Goal: Information Seeking & Learning: Learn about a topic

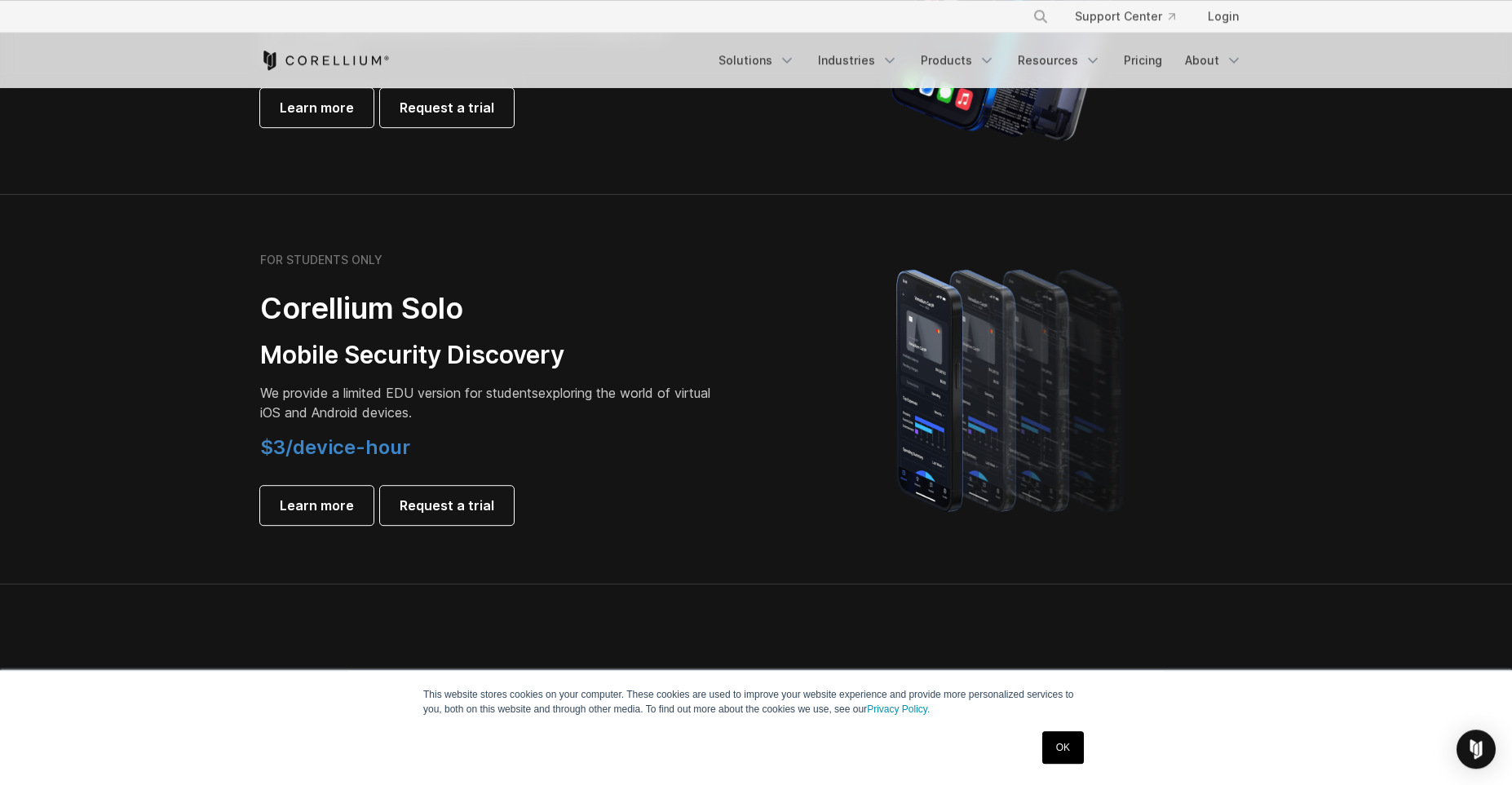
scroll to position [1125, 0]
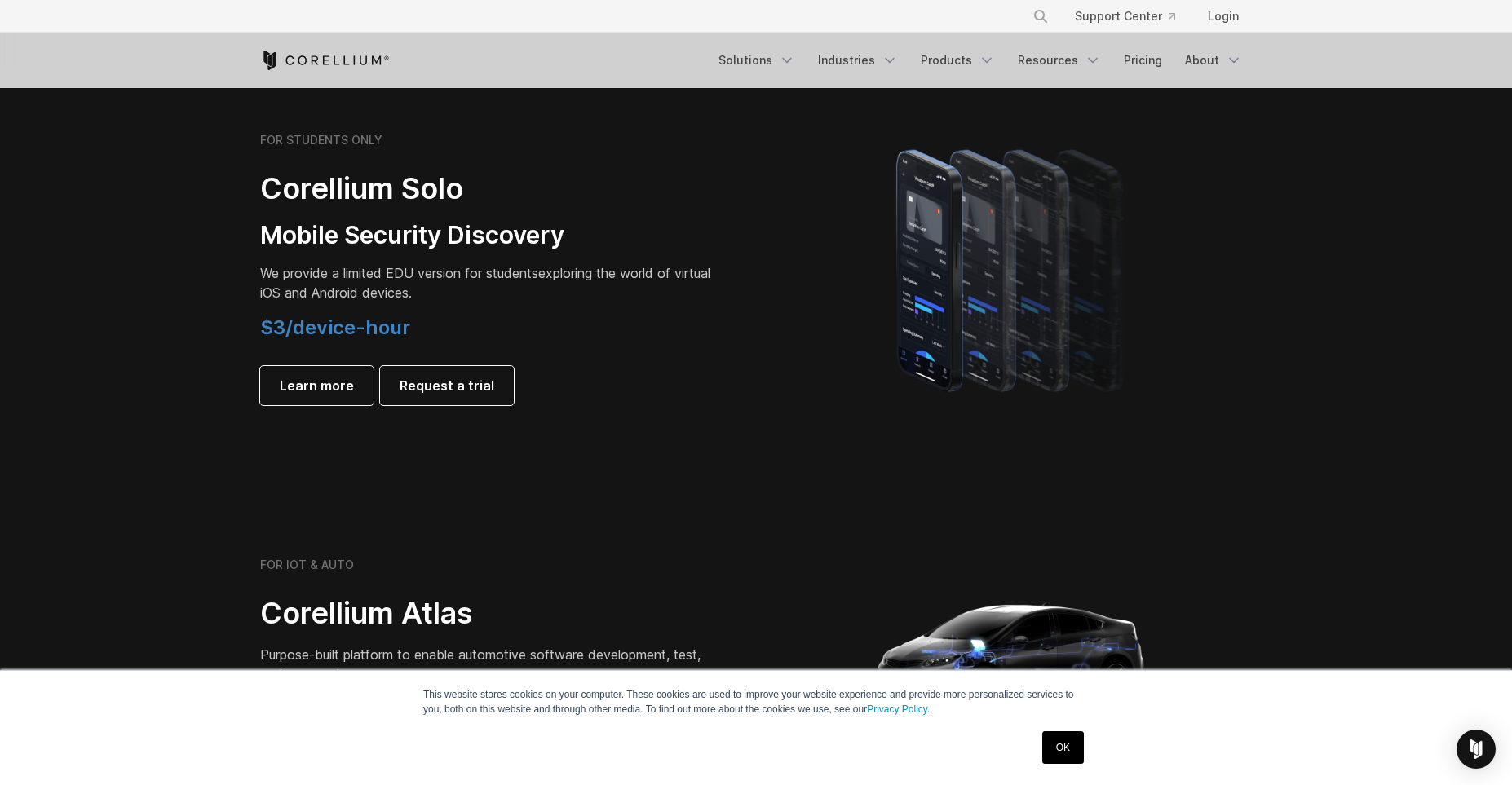
click at [1076, 742] on link "OK" at bounding box center [1063, 747] width 42 height 32
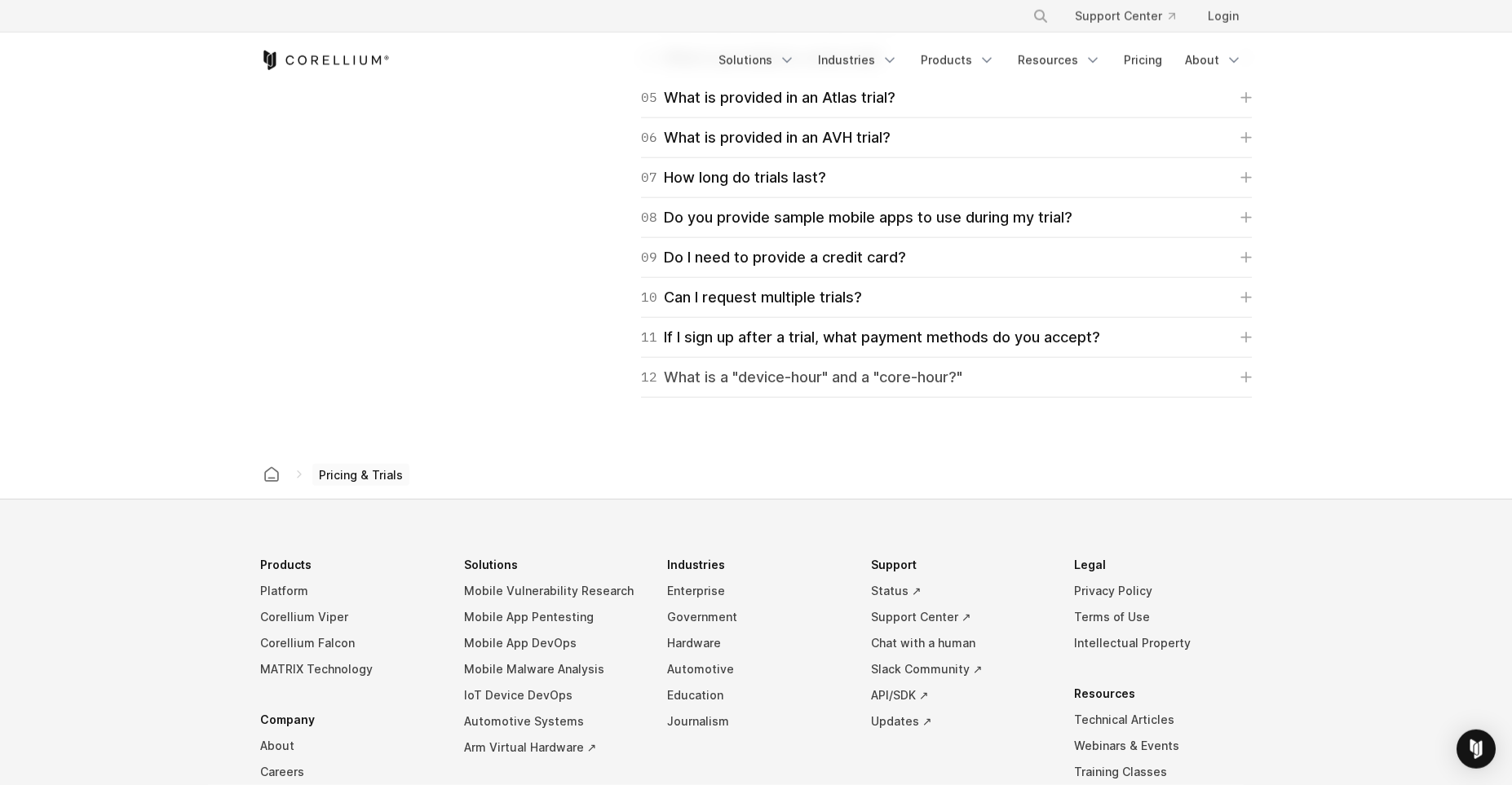
scroll to position [2791, 0]
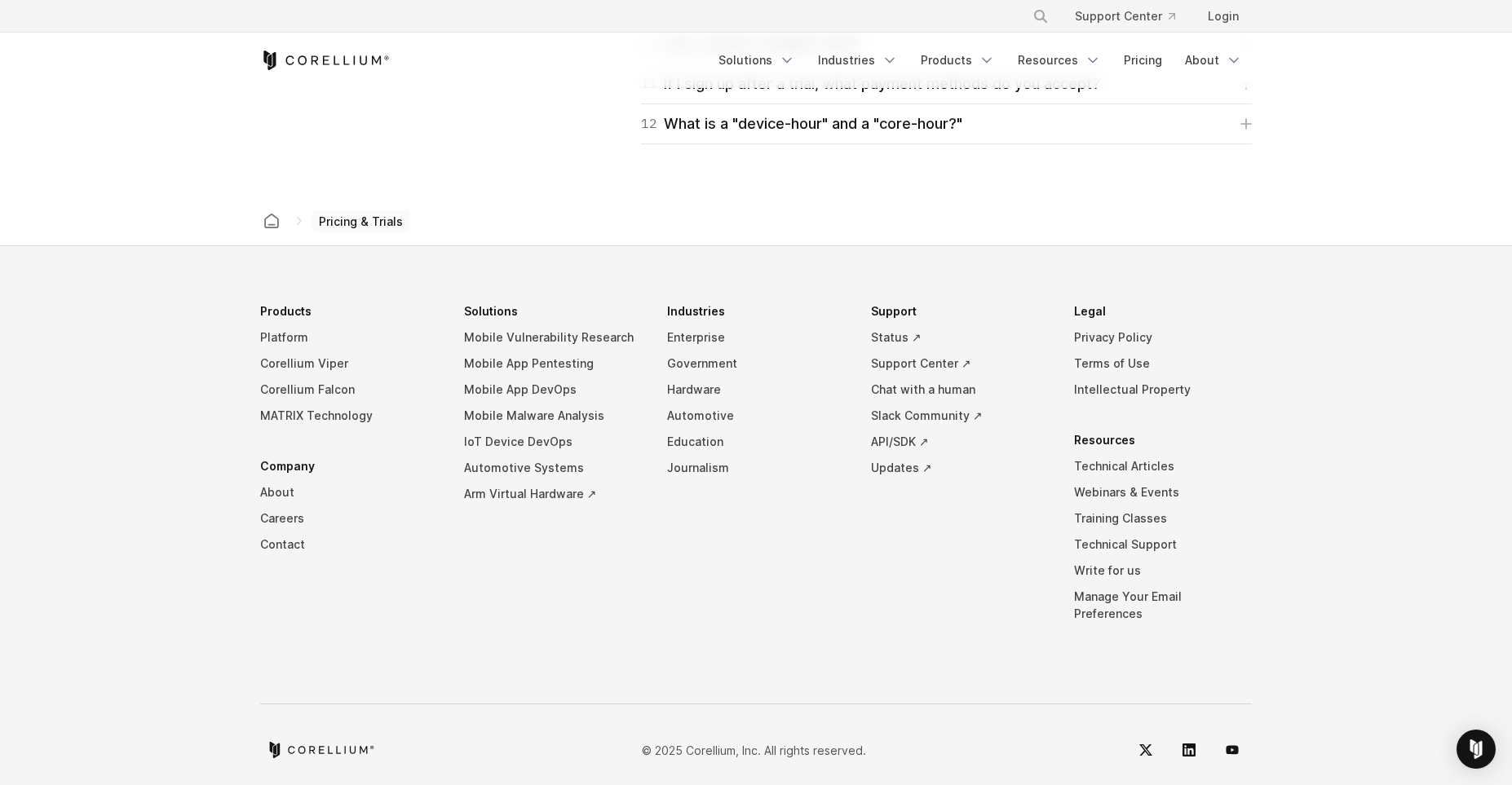
click at [362, 219] on span "Pricing & Trials" at bounding box center [361, 222] width 97 height 23
click at [294, 222] on icon at bounding box center [298, 221] width 13 height 13
click at [271, 219] on icon "Corellium home" at bounding box center [271, 221] width 16 height 16
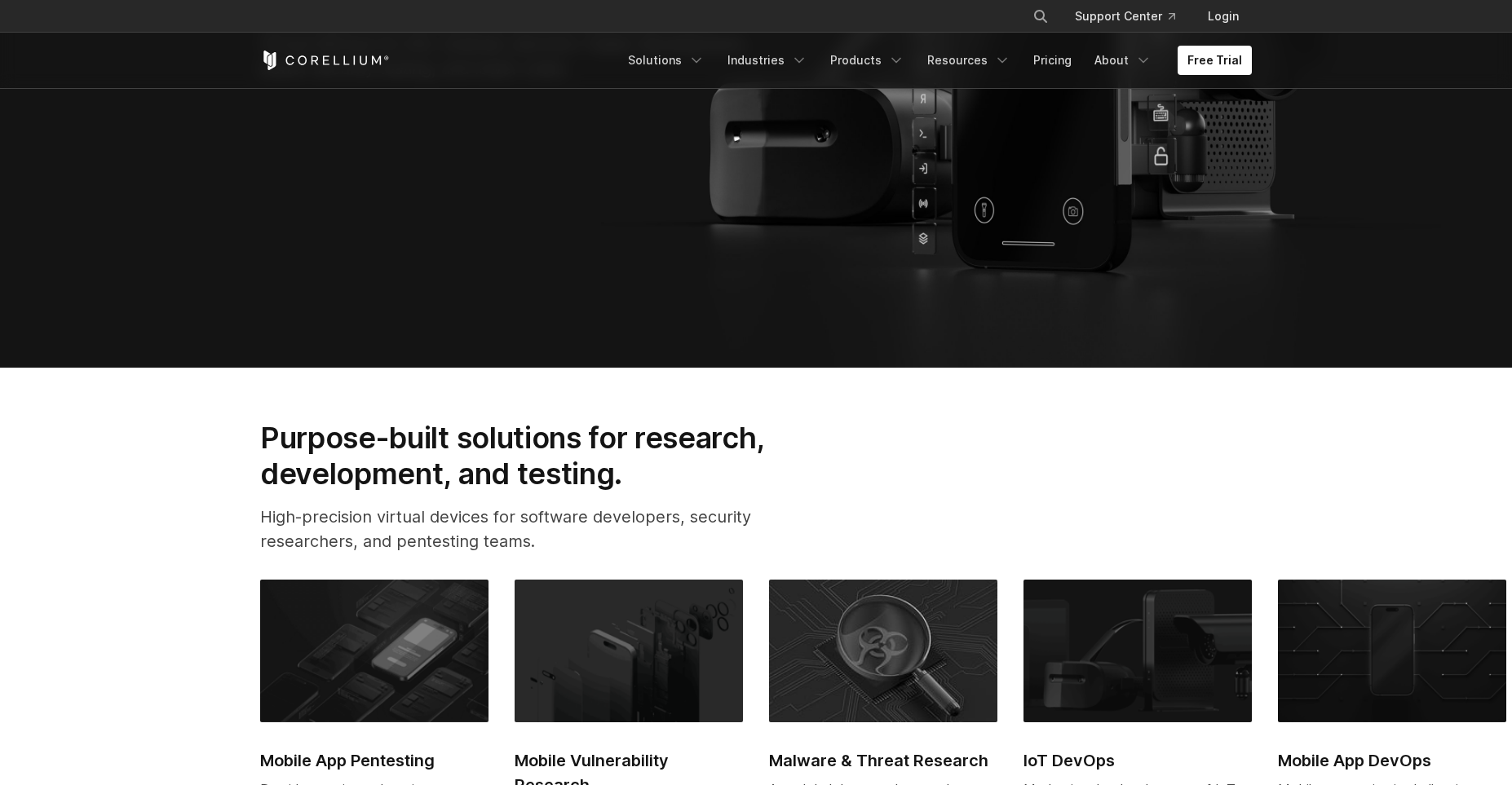
scroll to position [900, 0]
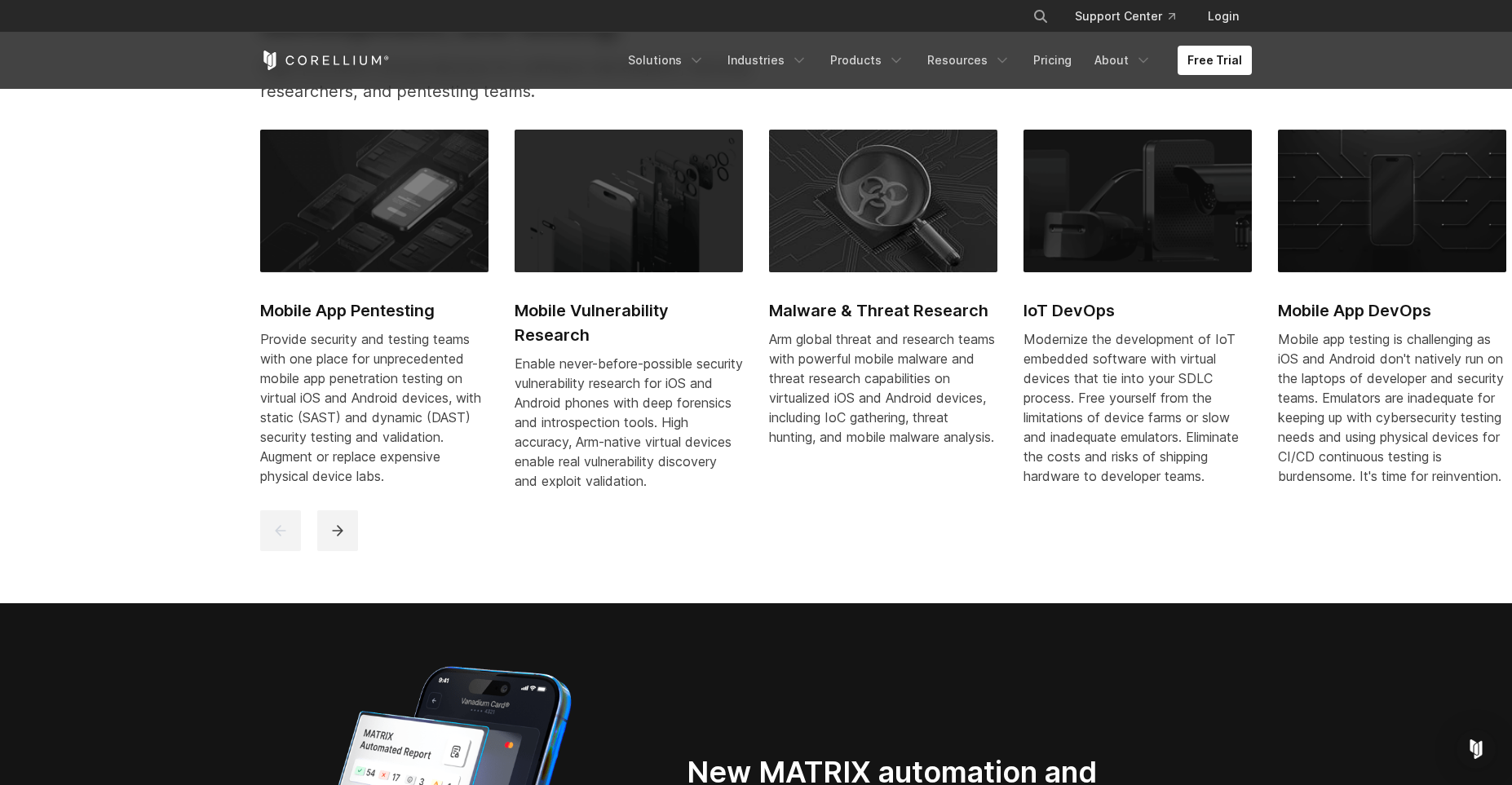
click at [363, 307] on h2 "Mobile App Pentesting" at bounding box center [374, 310] width 229 height 25
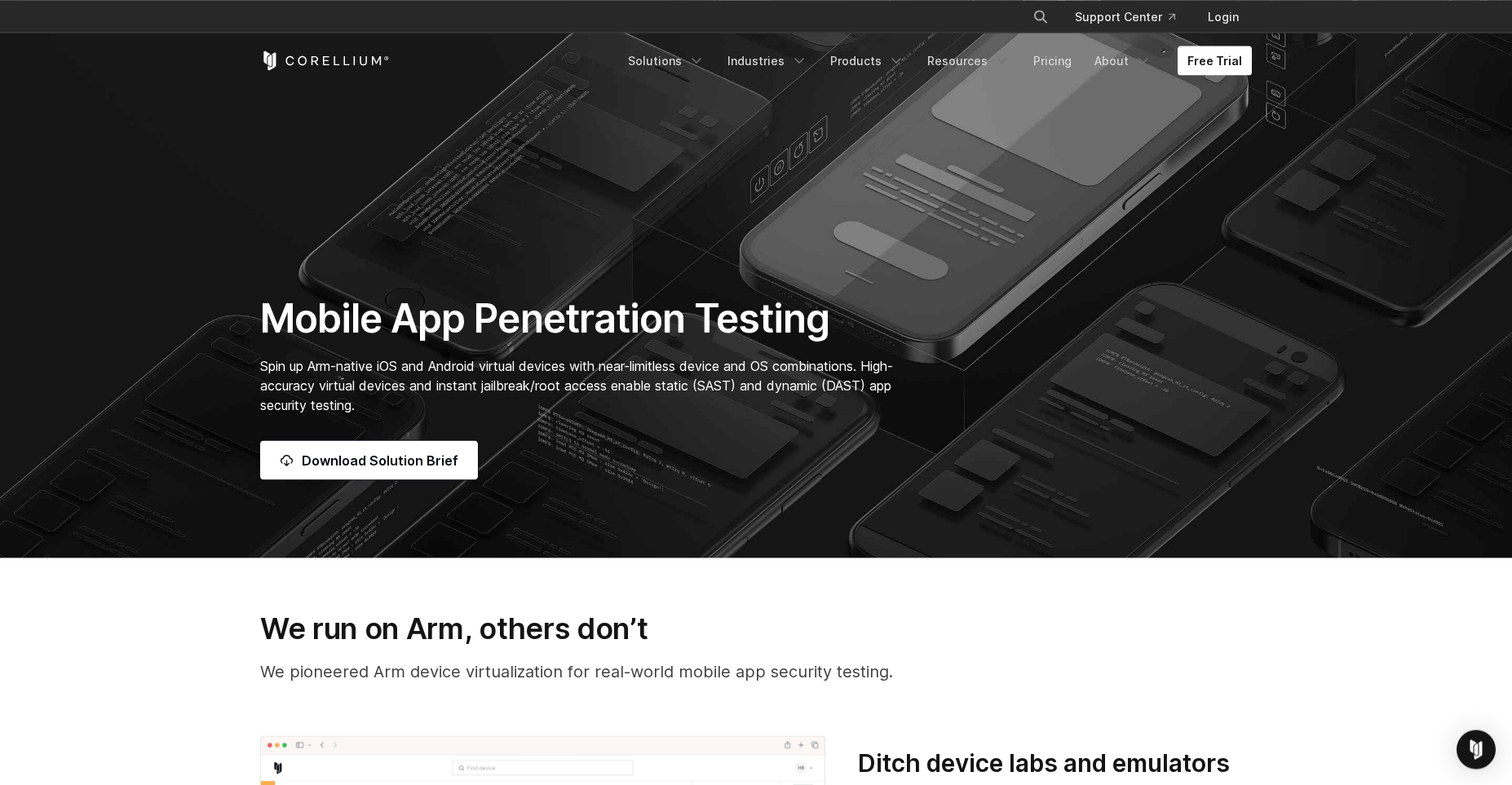
scroll to position [225, 0]
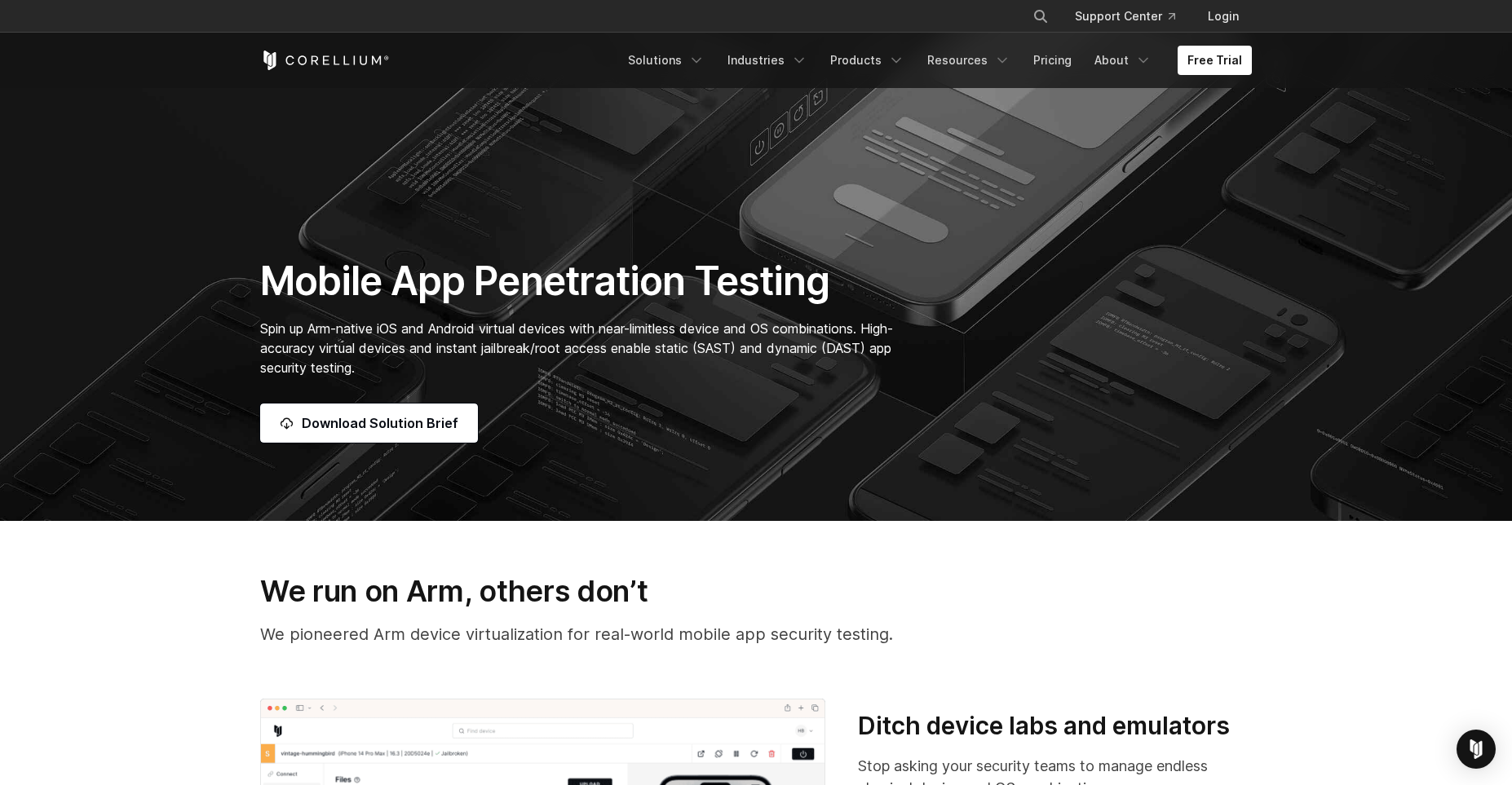
click at [495, 281] on h1 "Mobile App Penetration Testing" at bounding box center [585, 280] width 650 height 49
click at [420, 430] on span "Download Solution Brief" at bounding box center [380, 423] width 157 height 20
click at [930, 209] on section "Mobile App Penetration Testing Spin up Arm-native iOS and Android virtual devic…" at bounding box center [756, 147] width 1512 height 746
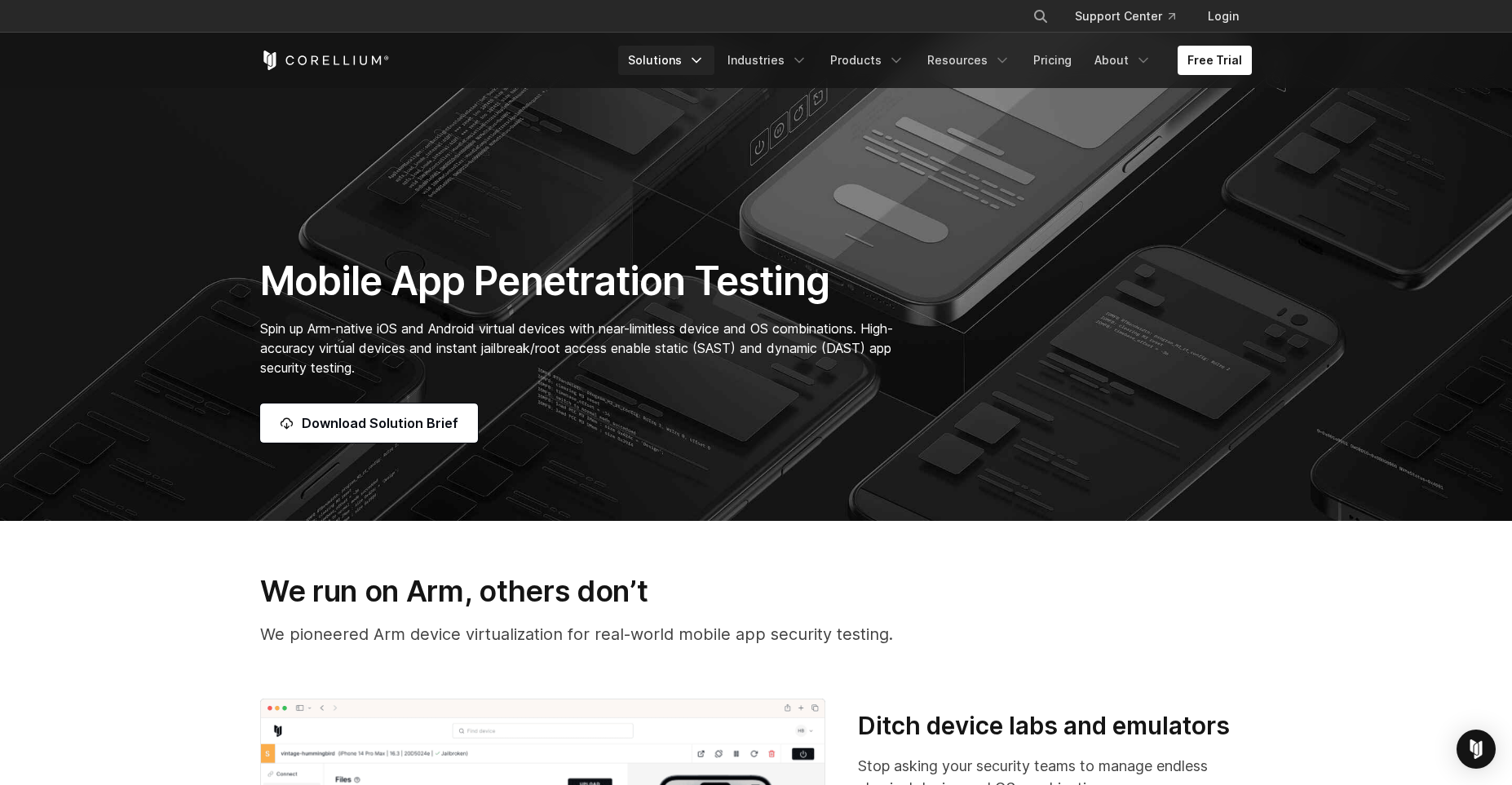
click at [677, 63] on link "Solutions" at bounding box center [666, 61] width 96 height 29
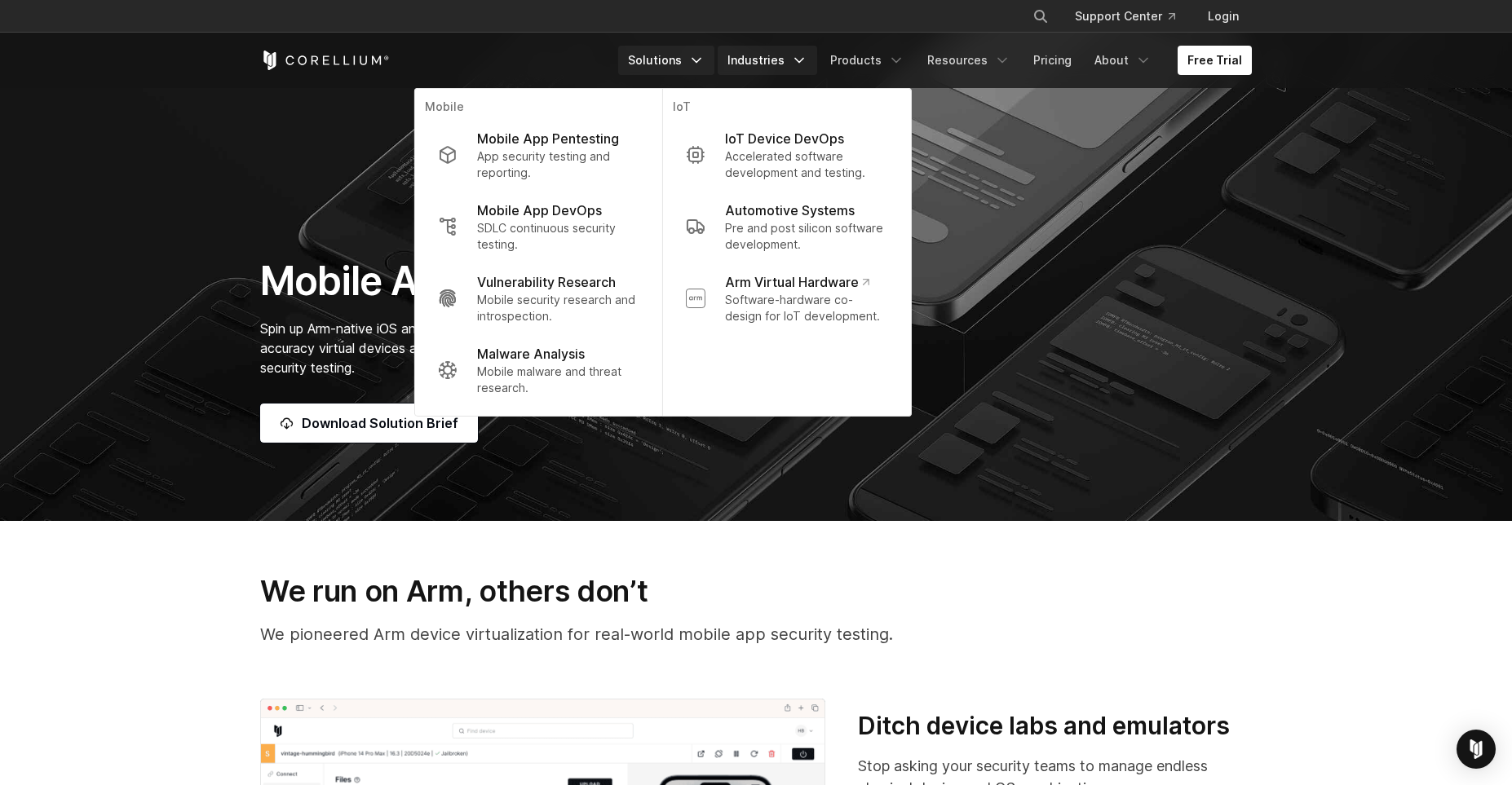
click at [785, 55] on link "Industries" at bounding box center [768, 61] width 100 height 29
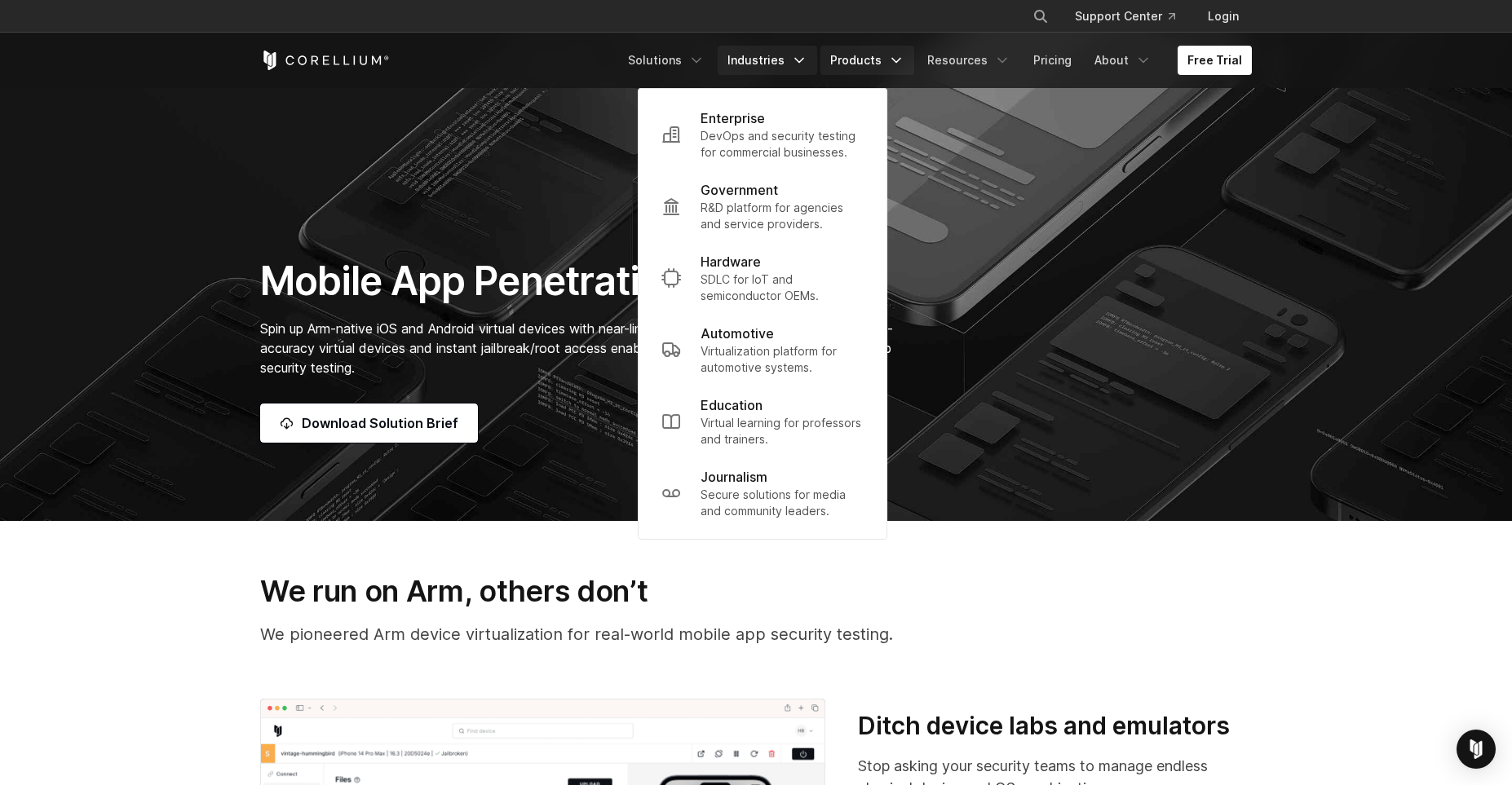
click at [889, 56] on link "Products" at bounding box center [867, 61] width 94 height 29
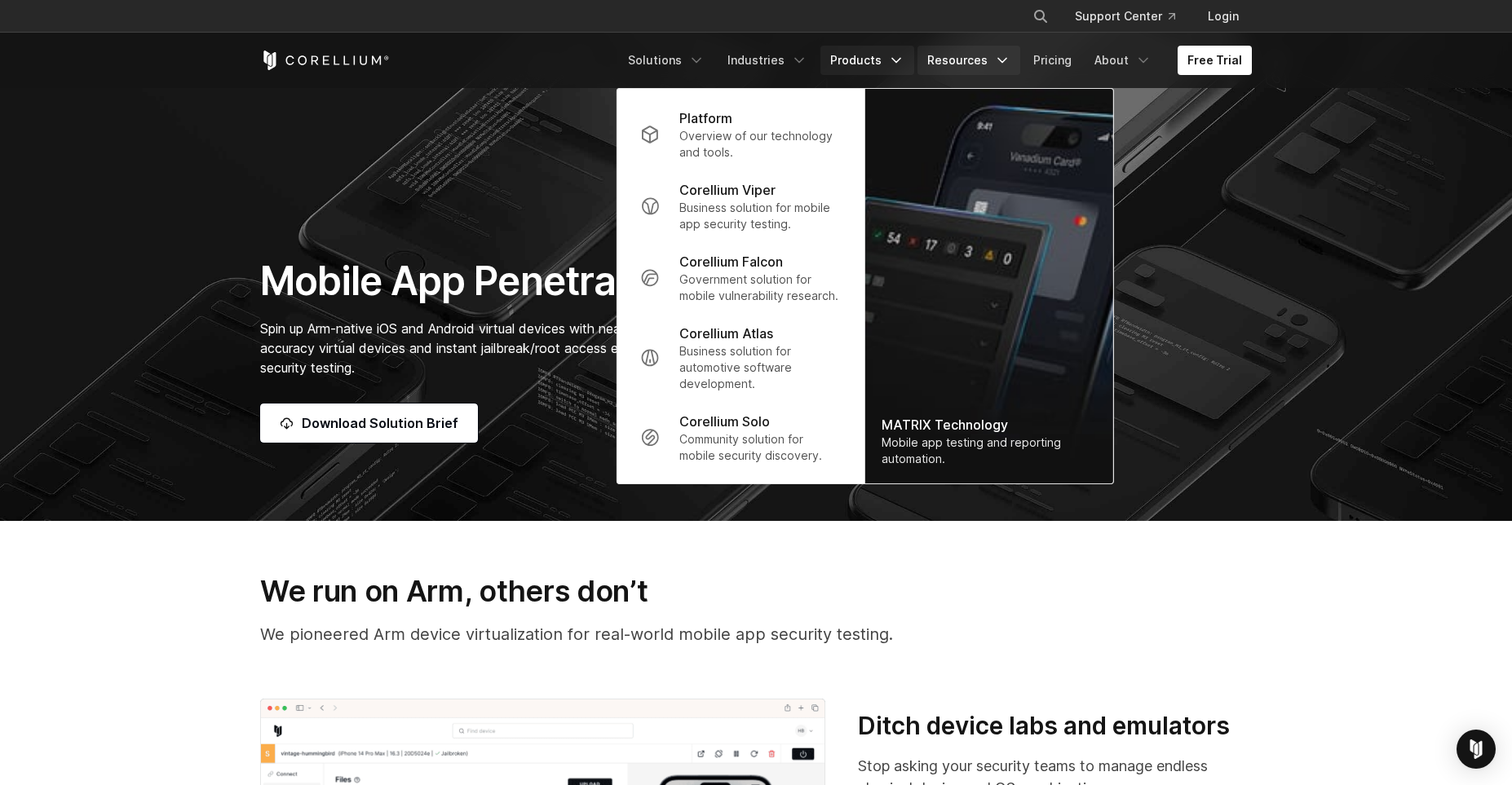
click at [965, 58] on link "Resources" at bounding box center [969, 61] width 103 height 29
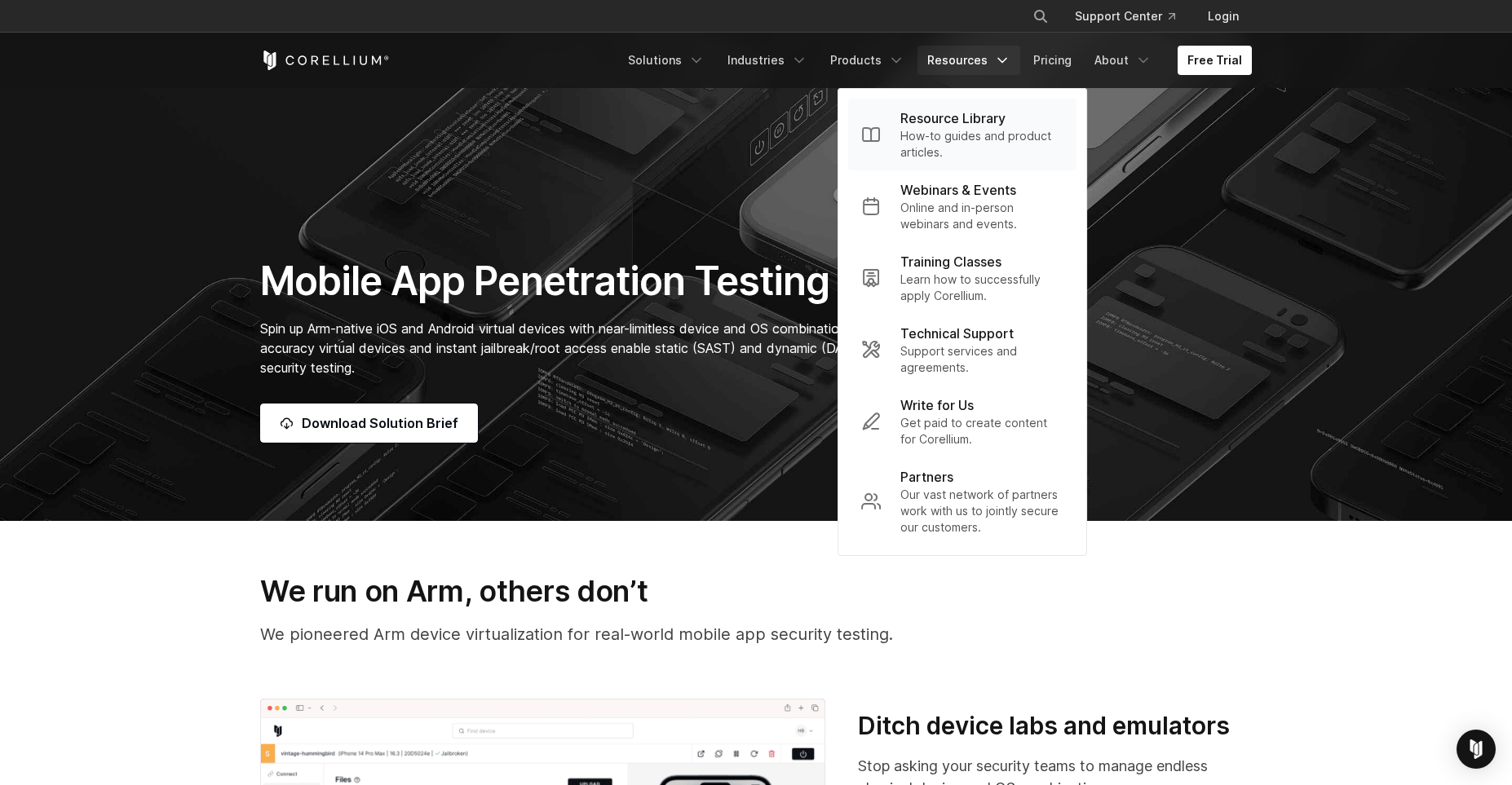
click at [954, 132] on p "How-to guides and product articles." at bounding box center [982, 144] width 163 height 32
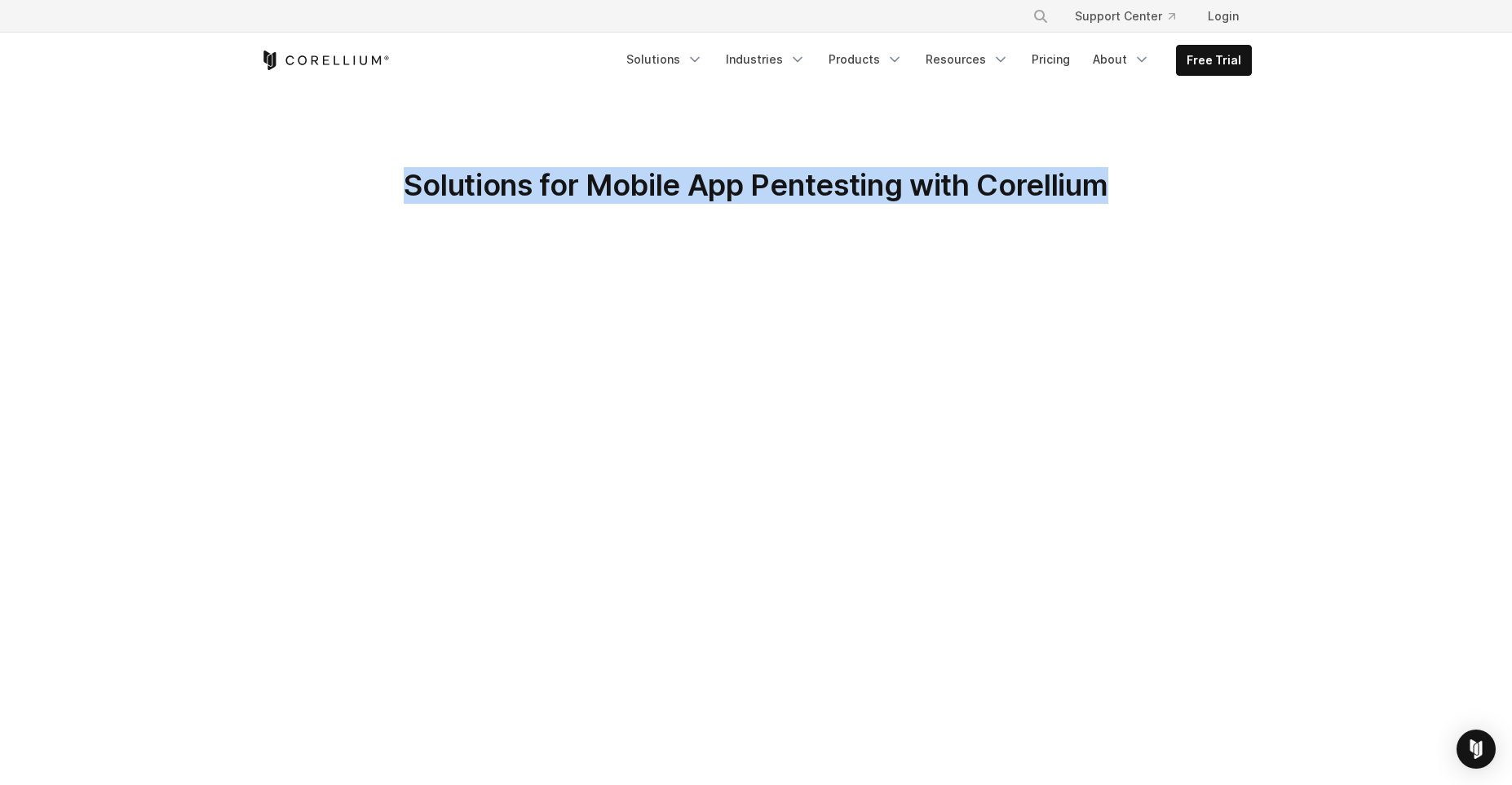
drag, startPoint x: 406, startPoint y: 185, endPoint x: 1114, endPoint y: 176, distance: 708.1
click at [1114, 176] on h1 "Solutions for Mobile App Pentesting with Corellium" at bounding box center [756, 185] width 992 height 37
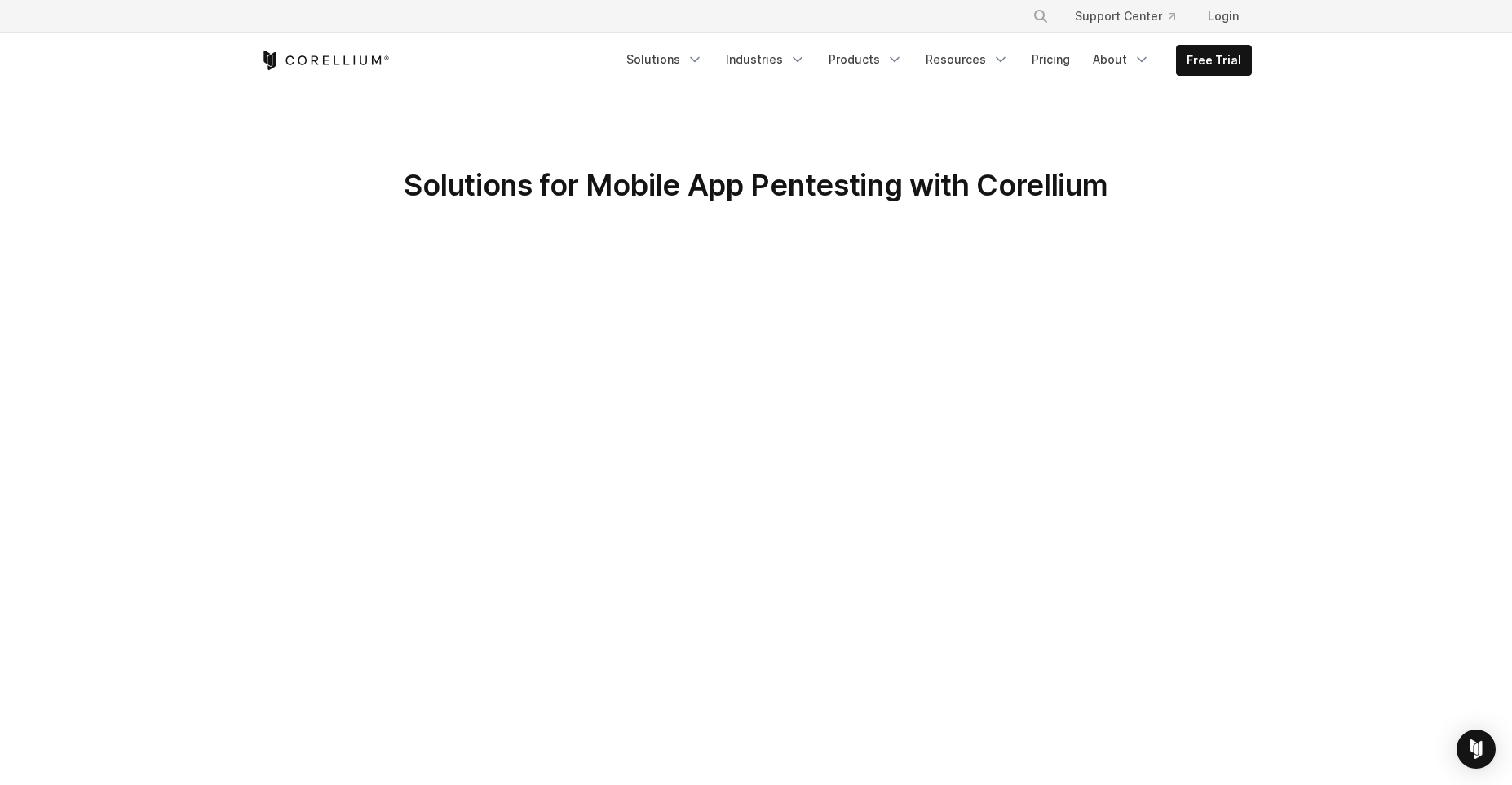
click at [1190, 248] on div "Solutions for Mobile App Pentesting with Corellium" at bounding box center [756, 211] width 1024 height 89
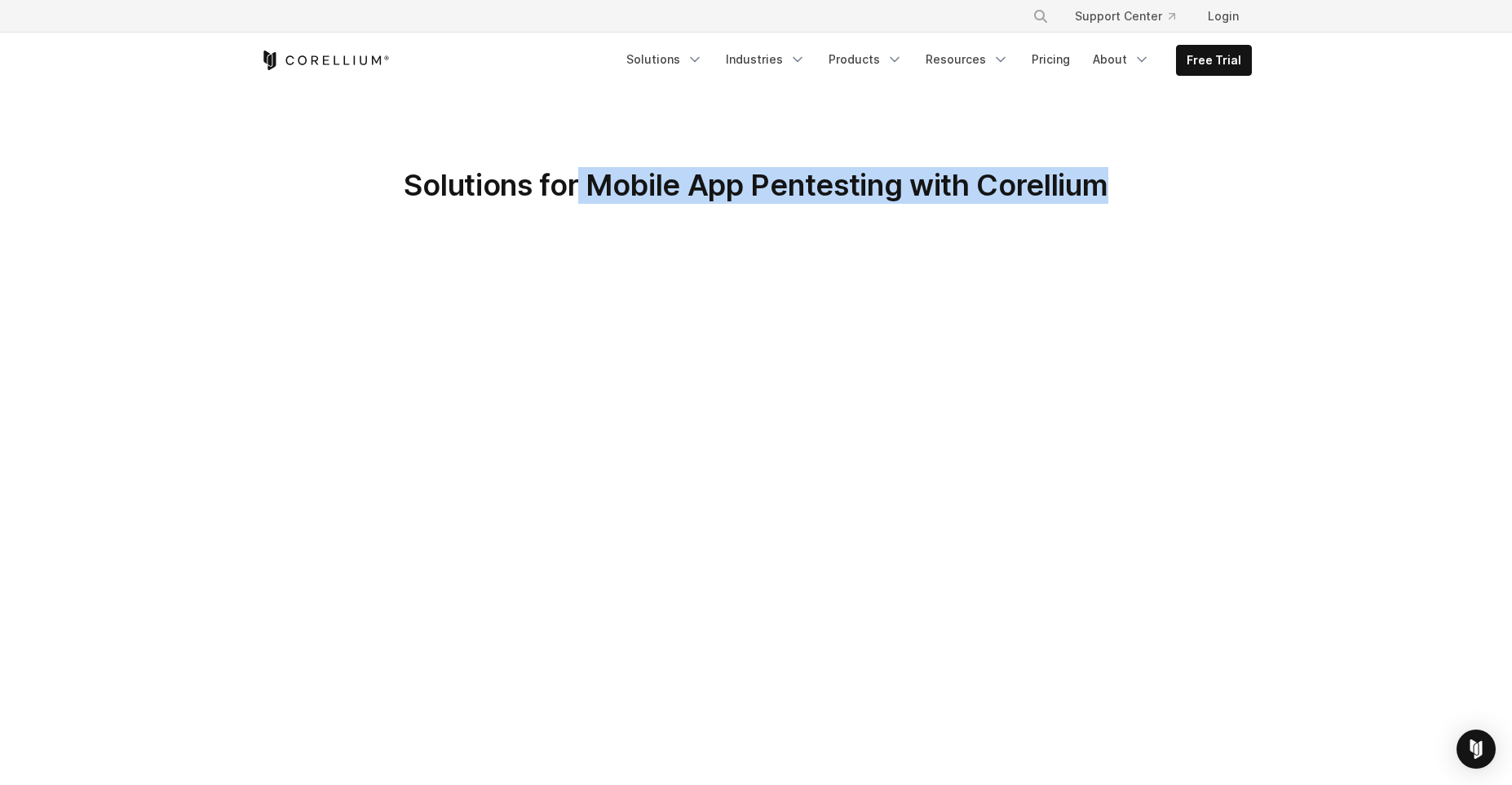
drag, startPoint x: 577, startPoint y: 190, endPoint x: 1176, endPoint y: 188, distance: 599.0
click at [1176, 188] on h1 "Solutions for Mobile App Pentesting with Corellium" at bounding box center [756, 185] width 992 height 37
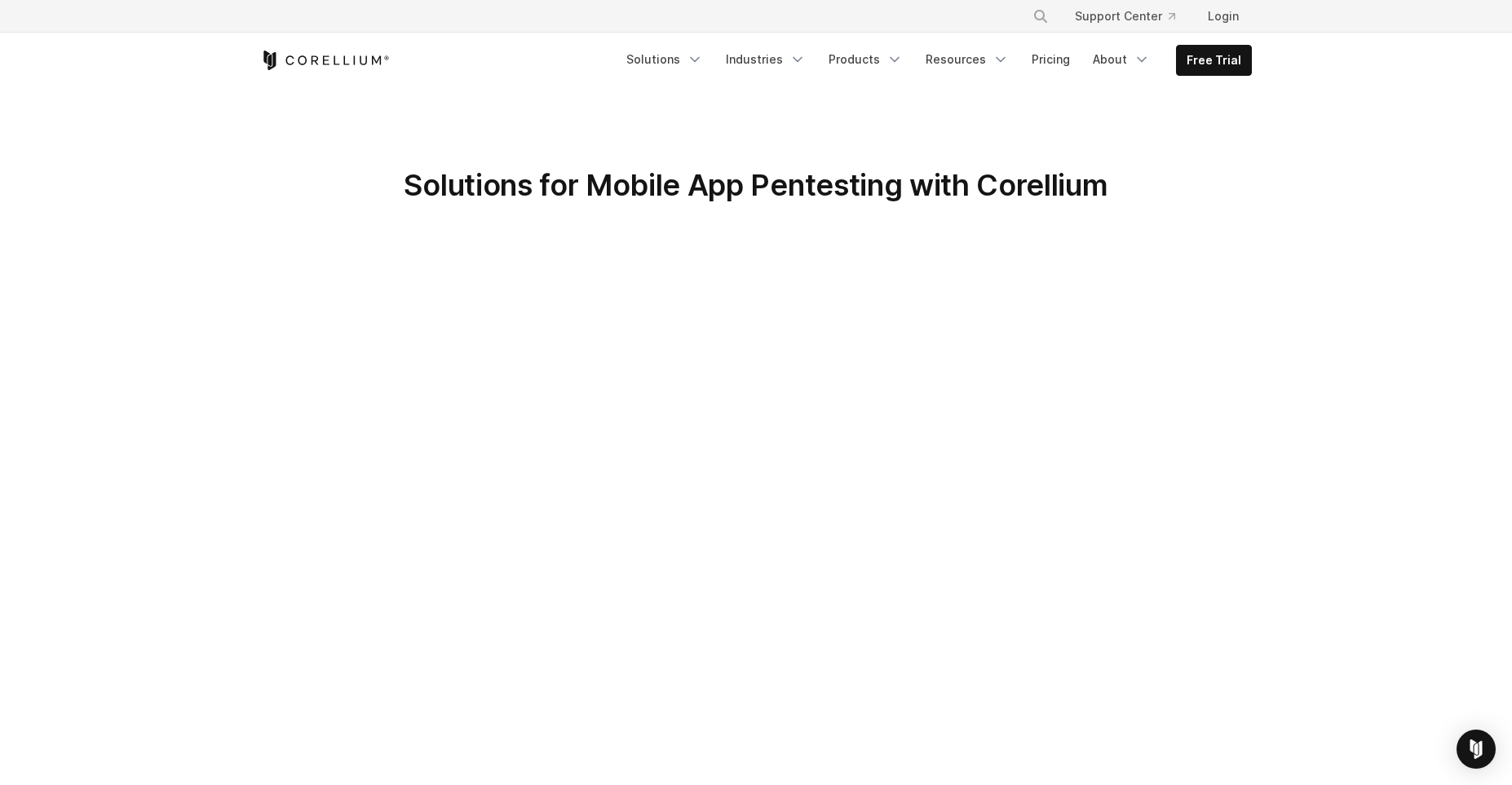
click at [1207, 189] on h1 "Solutions for Mobile App Pentesting with Corellium" at bounding box center [756, 185] width 992 height 37
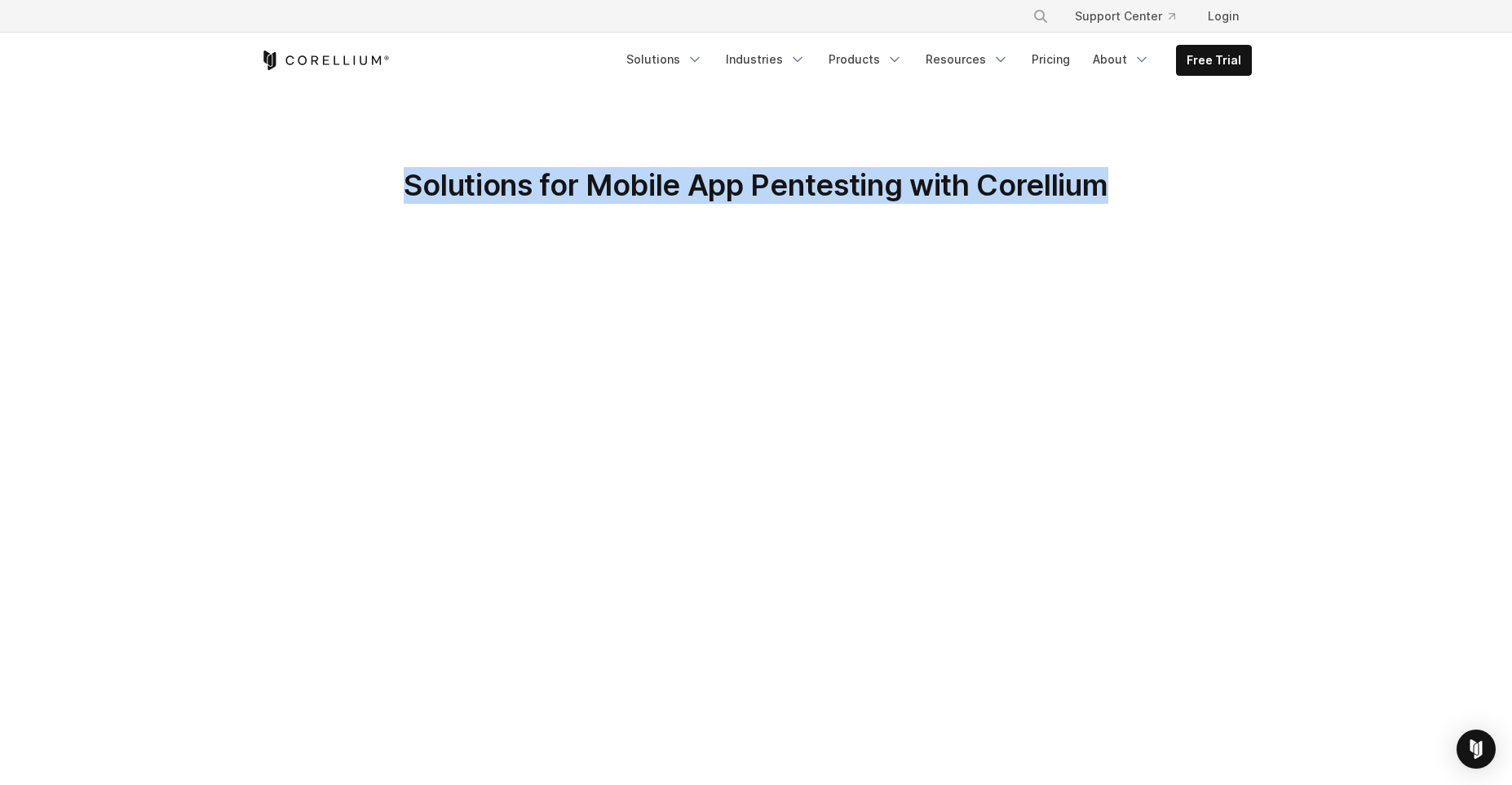
drag, startPoint x: 403, startPoint y: 181, endPoint x: 1162, endPoint y: 181, distance: 759.0
click at [1162, 181] on h1 "Solutions for Mobile App Pentesting with Corellium" at bounding box center [756, 185] width 992 height 37
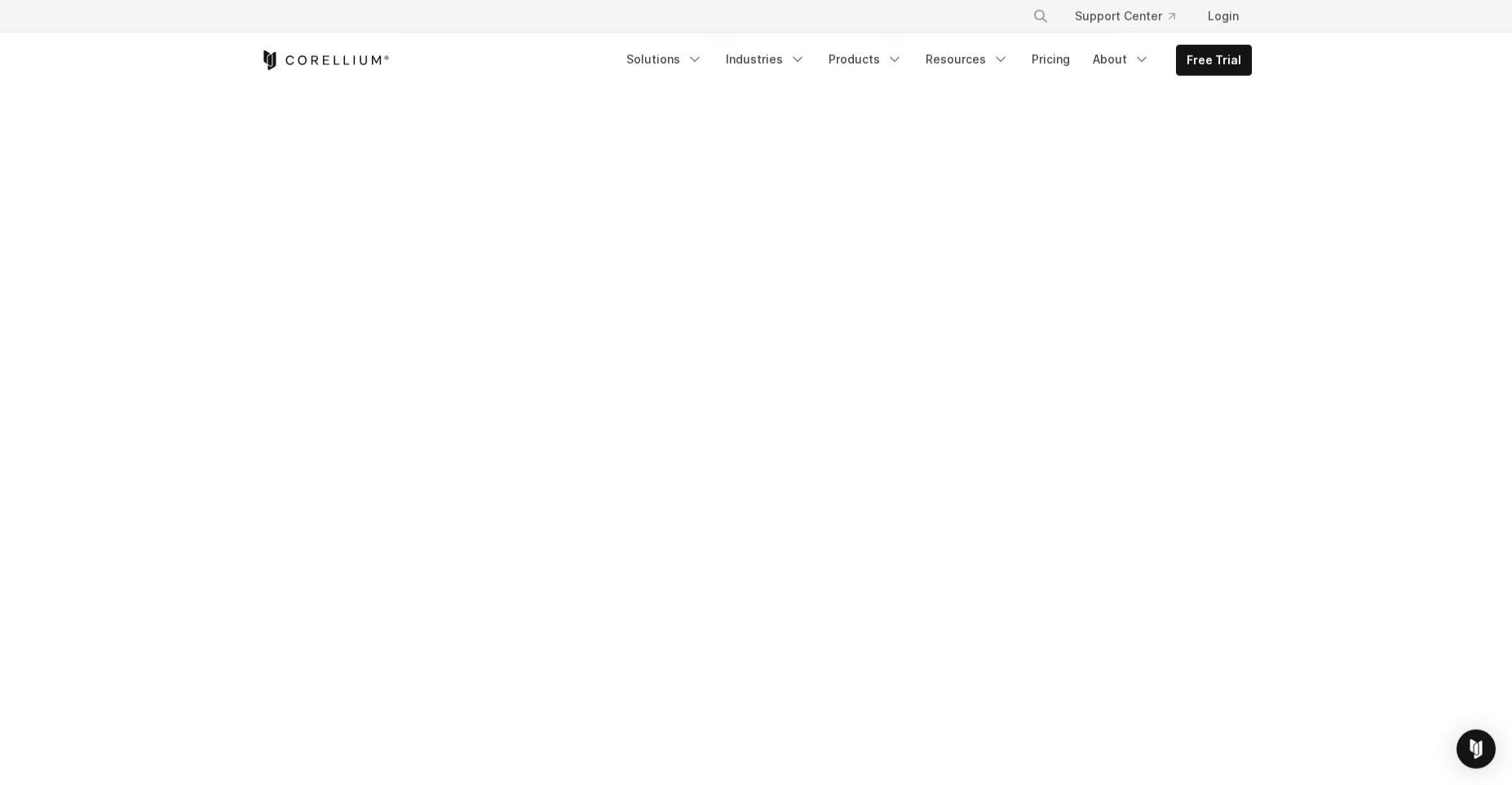
scroll to position [338, 0]
click at [1309, 325] on section "Solutions for Mobile App Pentesting with Corellium" at bounding box center [756, 384] width 1512 height 1267
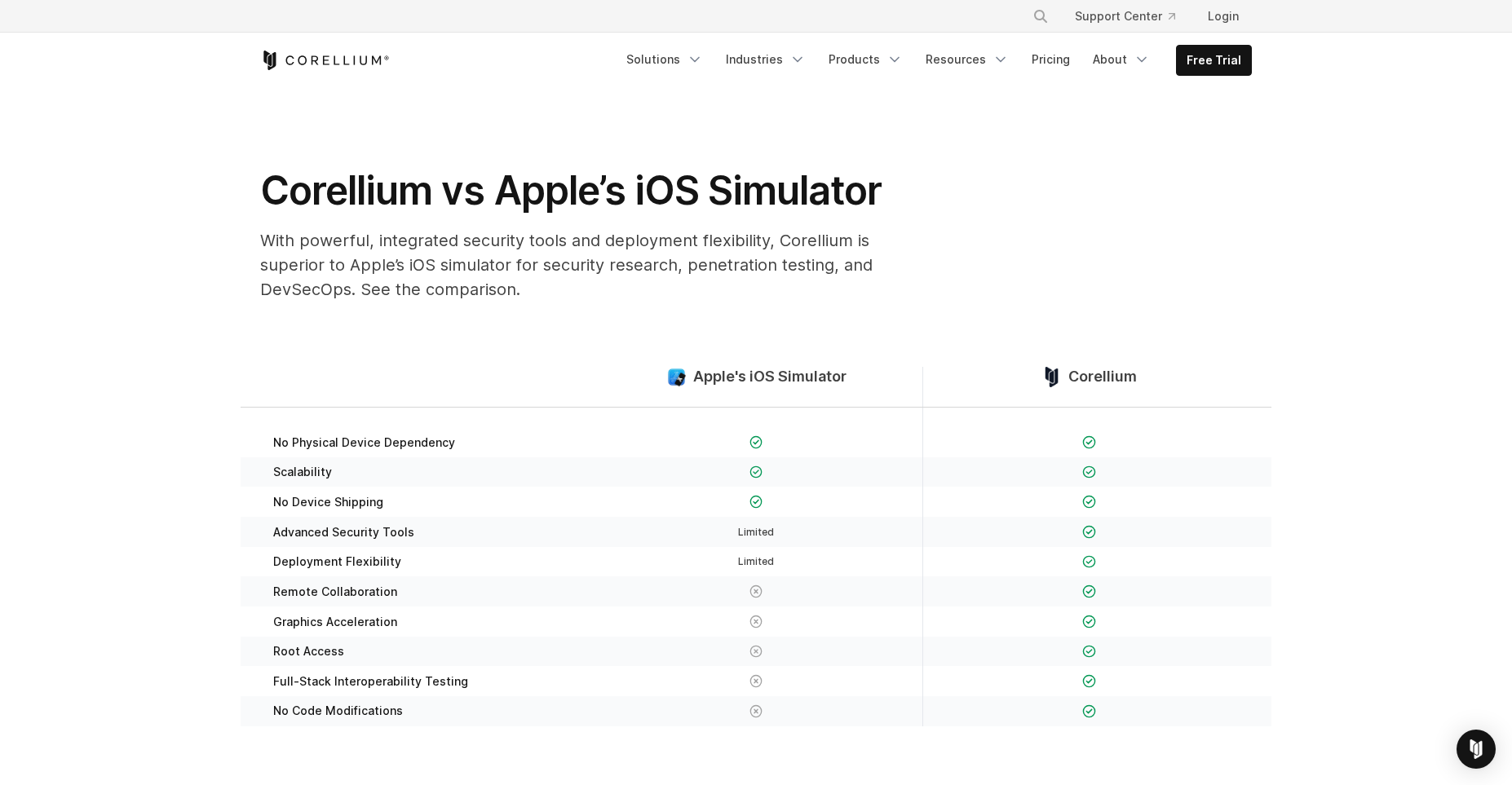
scroll to position [113, 0]
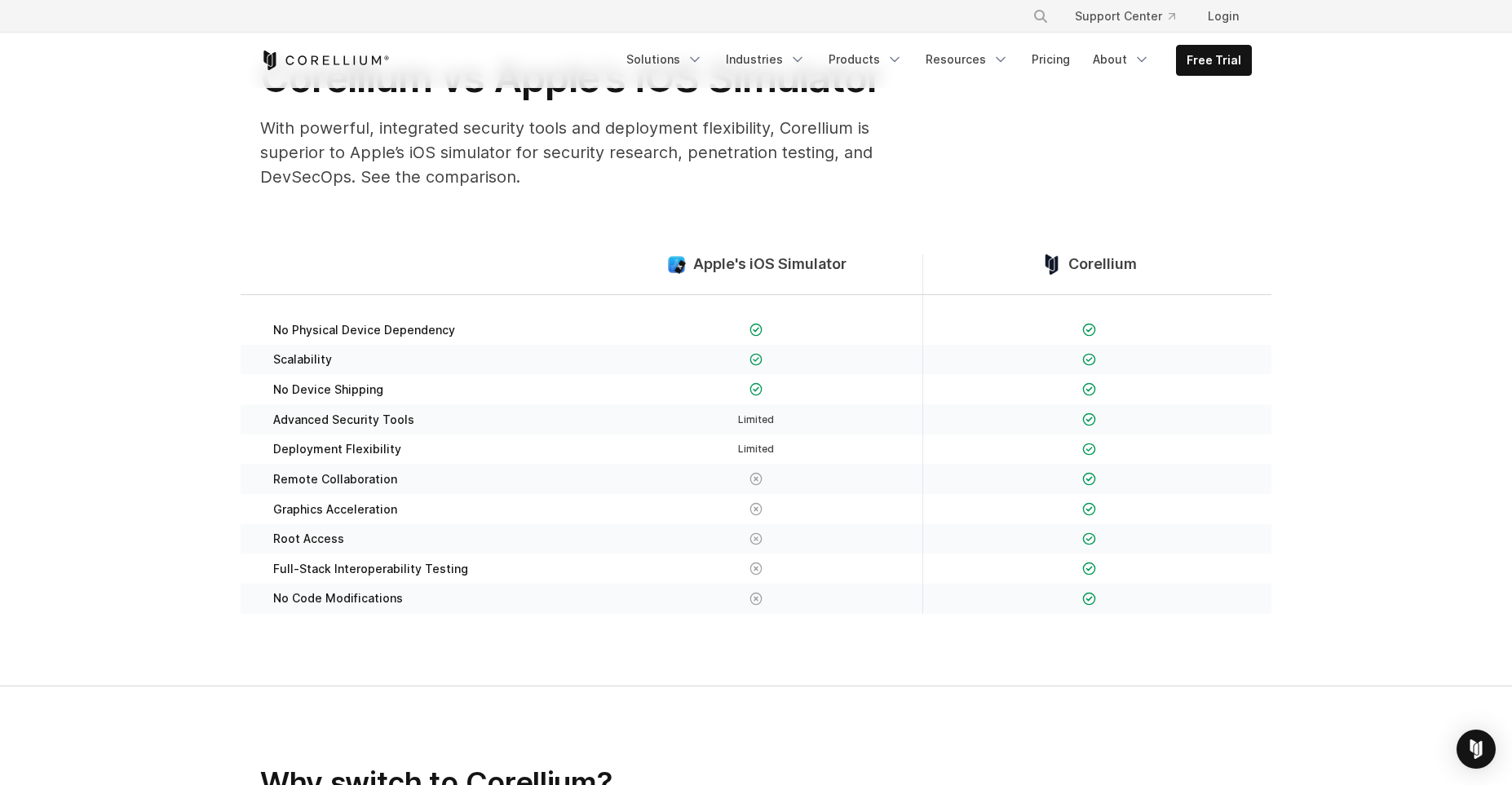
click at [372, 419] on span "Advanced Security Tools" at bounding box center [343, 419] width 141 height 14
click at [328, 444] on span "Deployment Flexibility" at bounding box center [337, 448] width 128 height 14
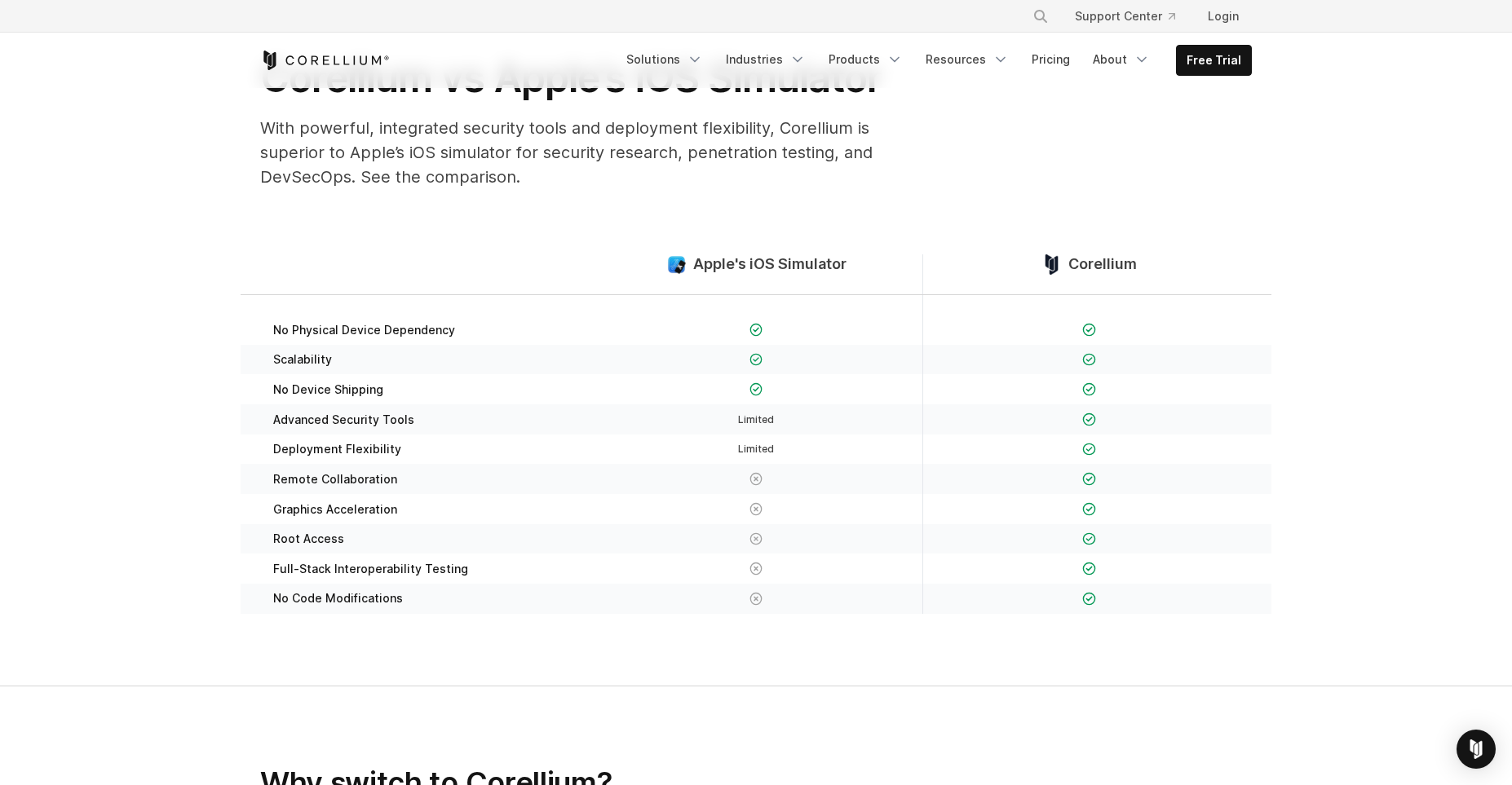
click at [328, 444] on span "Deployment Flexibility" at bounding box center [337, 448] width 128 height 14
click at [327, 480] on span "Remote Collaboration" at bounding box center [334, 479] width 124 height 14
click at [330, 507] on span "Graphics Acceleration" at bounding box center [334, 509] width 124 height 14
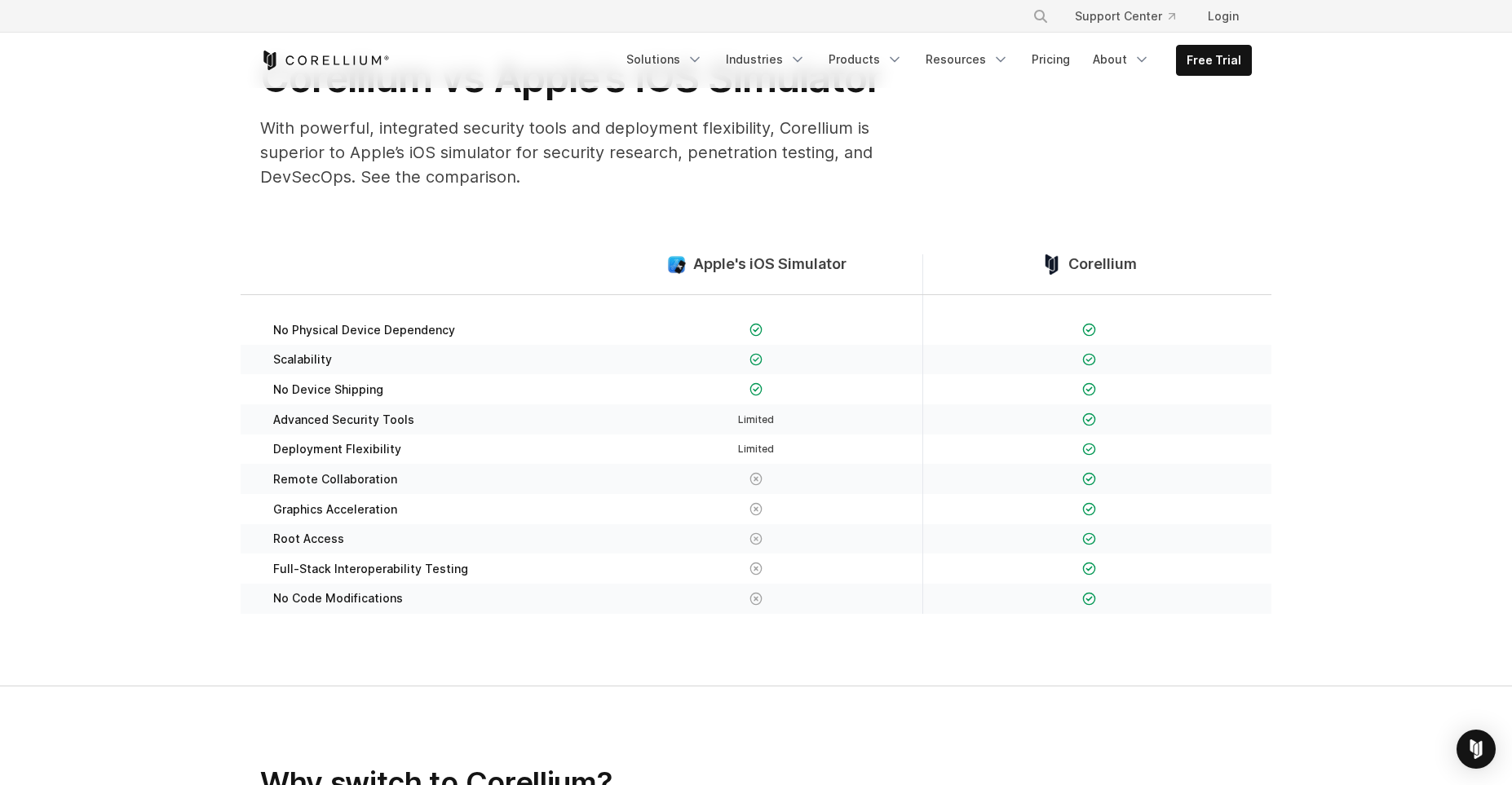
click at [310, 533] on span "Root Access" at bounding box center [308, 539] width 71 height 14
click at [327, 563] on span "Full-Stack Interoperability Testing" at bounding box center [370, 569] width 195 height 14
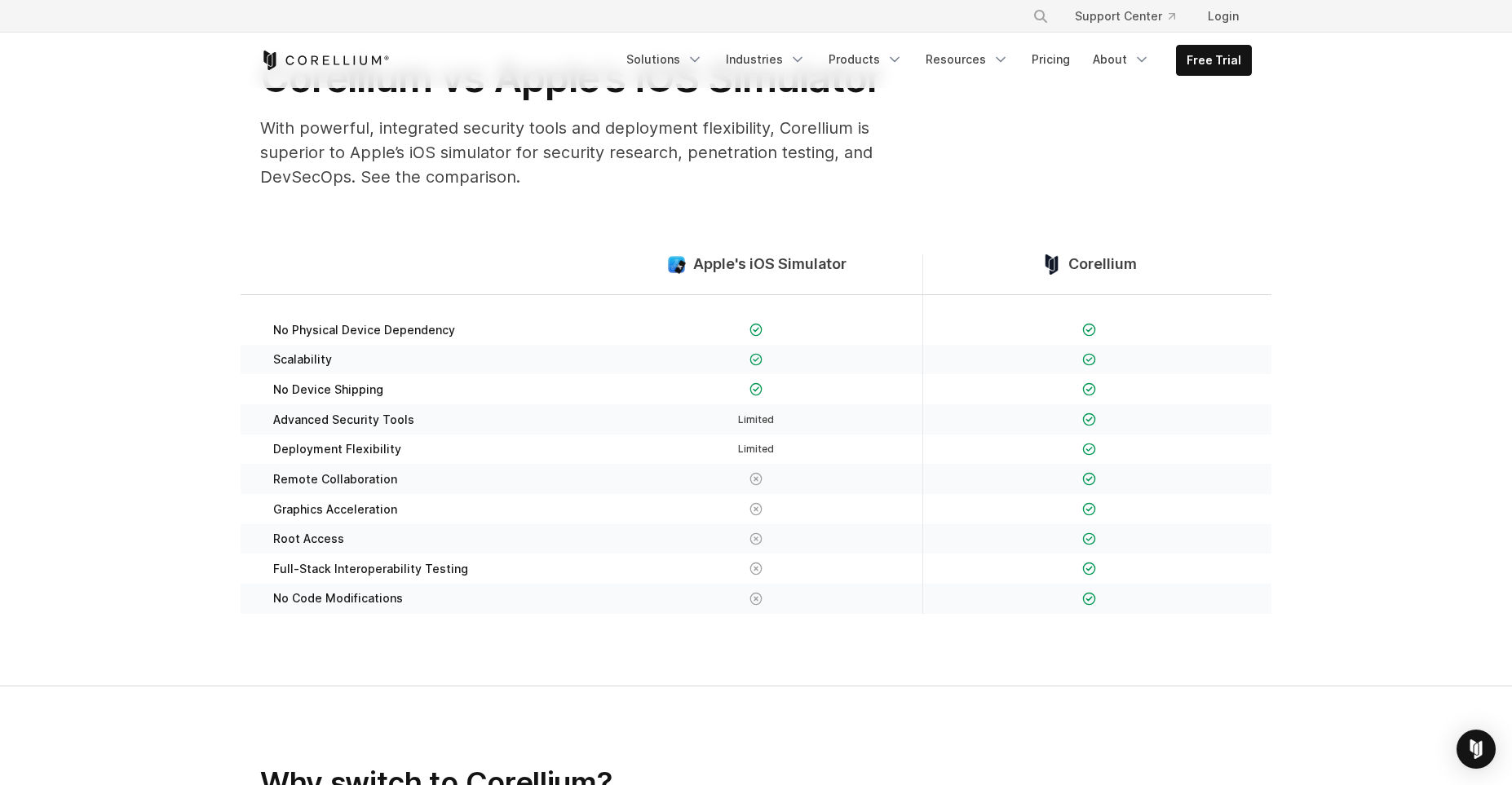
click at [327, 563] on span "Full-Stack Interoperability Testing" at bounding box center [370, 569] width 195 height 14
click at [333, 593] on span "No Code Modifications" at bounding box center [338, 597] width 130 height 14
click at [333, 596] on span "No Code Modifications" at bounding box center [338, 597] width 130 height 14
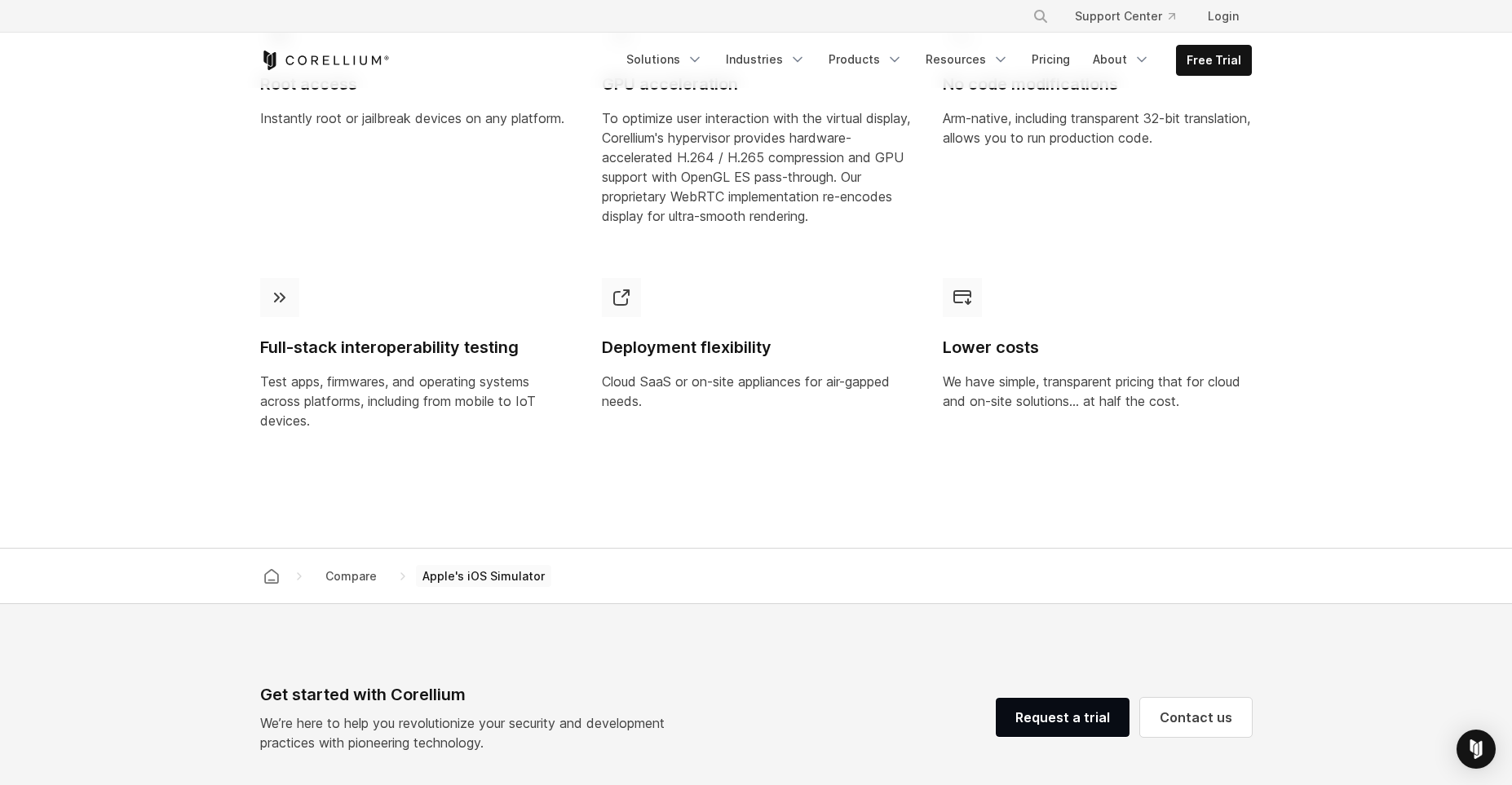
scroll to position [1575, 0]
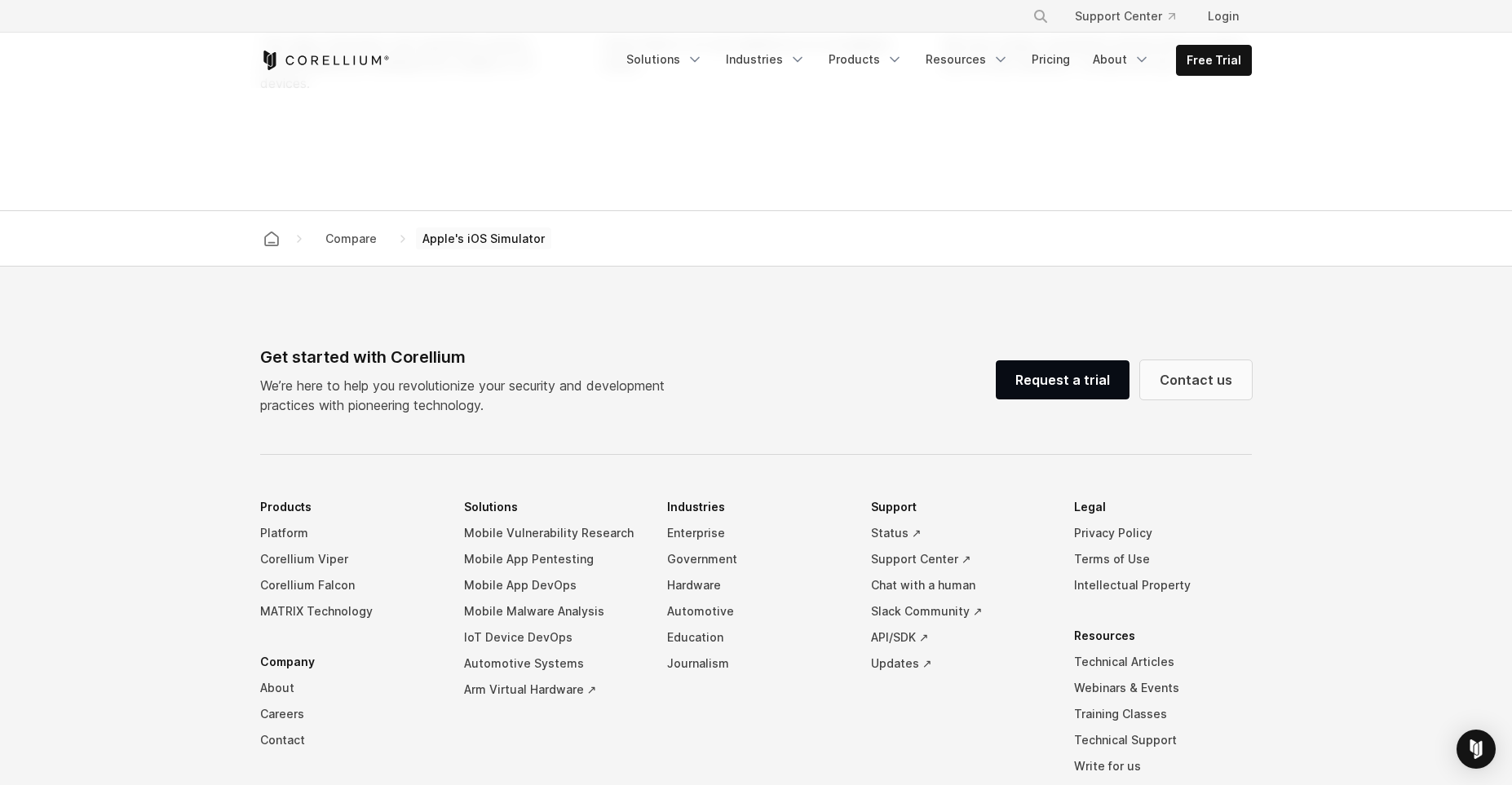
click at [1174, 400] on link "Contact us" at bounding box center [1196, 380] width 112 height 39
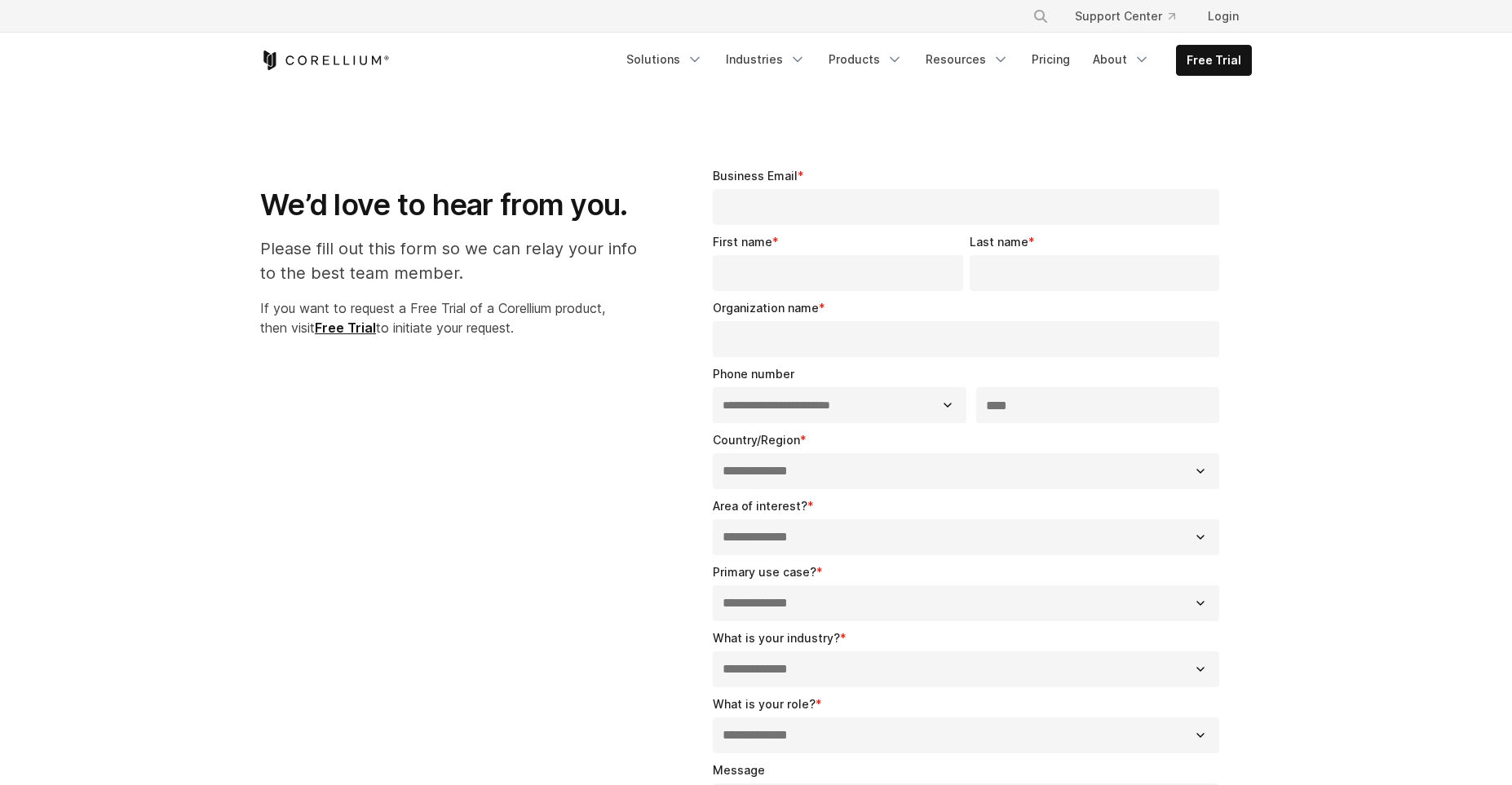
select select "**"
click at [801, 210] on input "Business Email *" at bounding box center [966, 207] width 507 height 36
click at [814, 214] on input "Business Email *" at bounding box center [966, 207] width 507 height 36
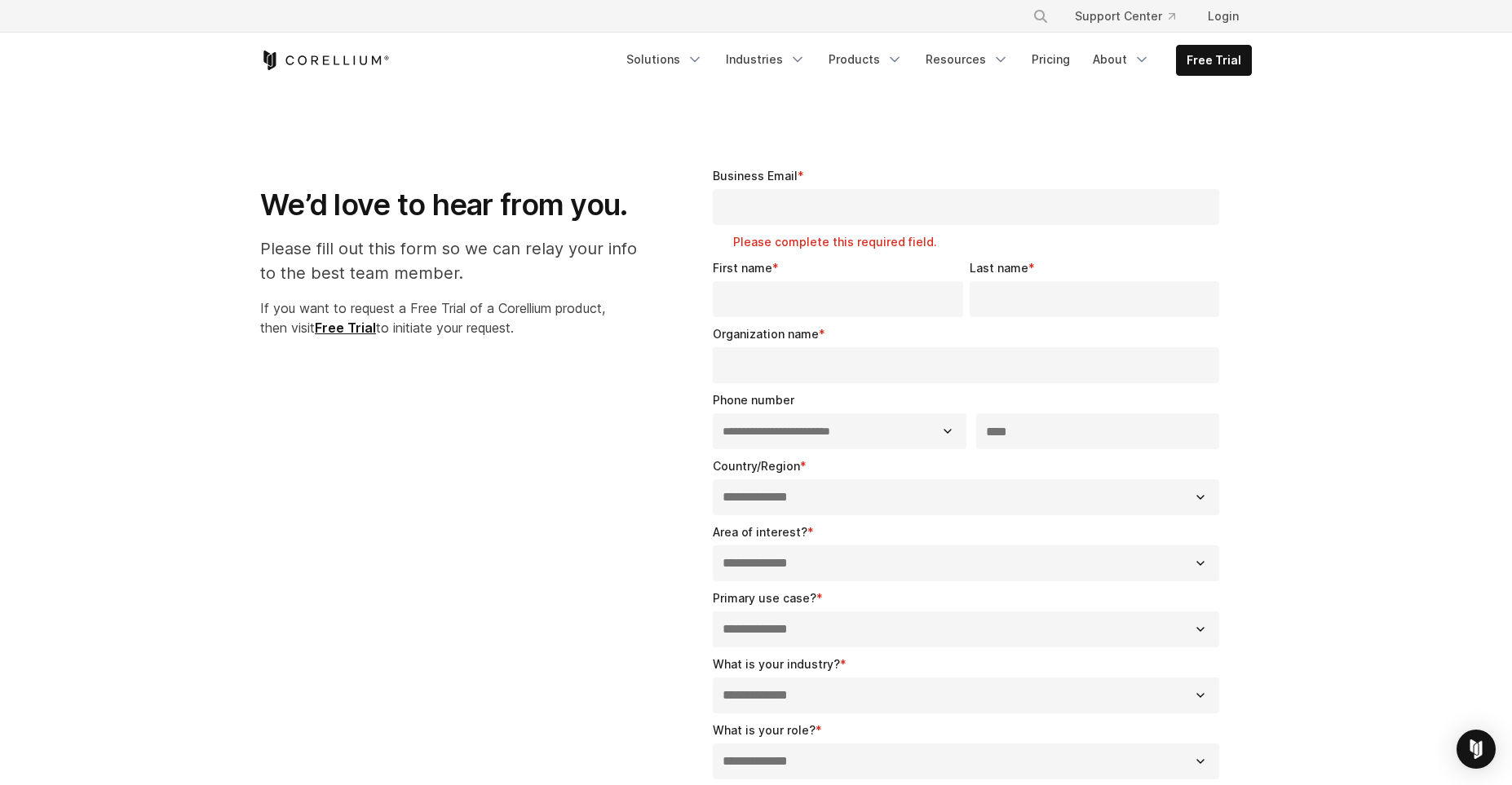
click at [1420, 292] on section "**********" at bounding box center [756, 648] width 1512 height 1118
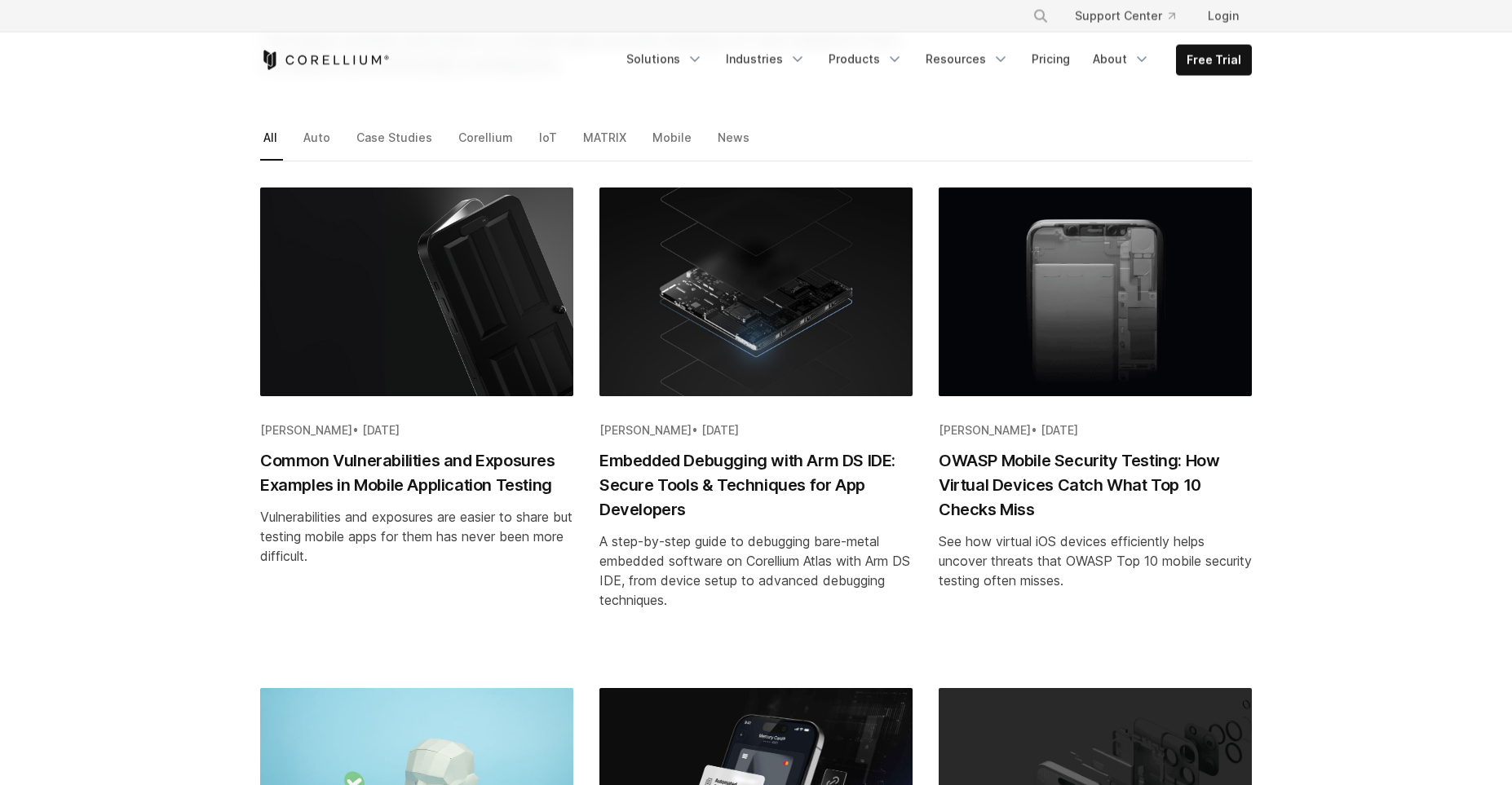
scroll to position [225, 0]
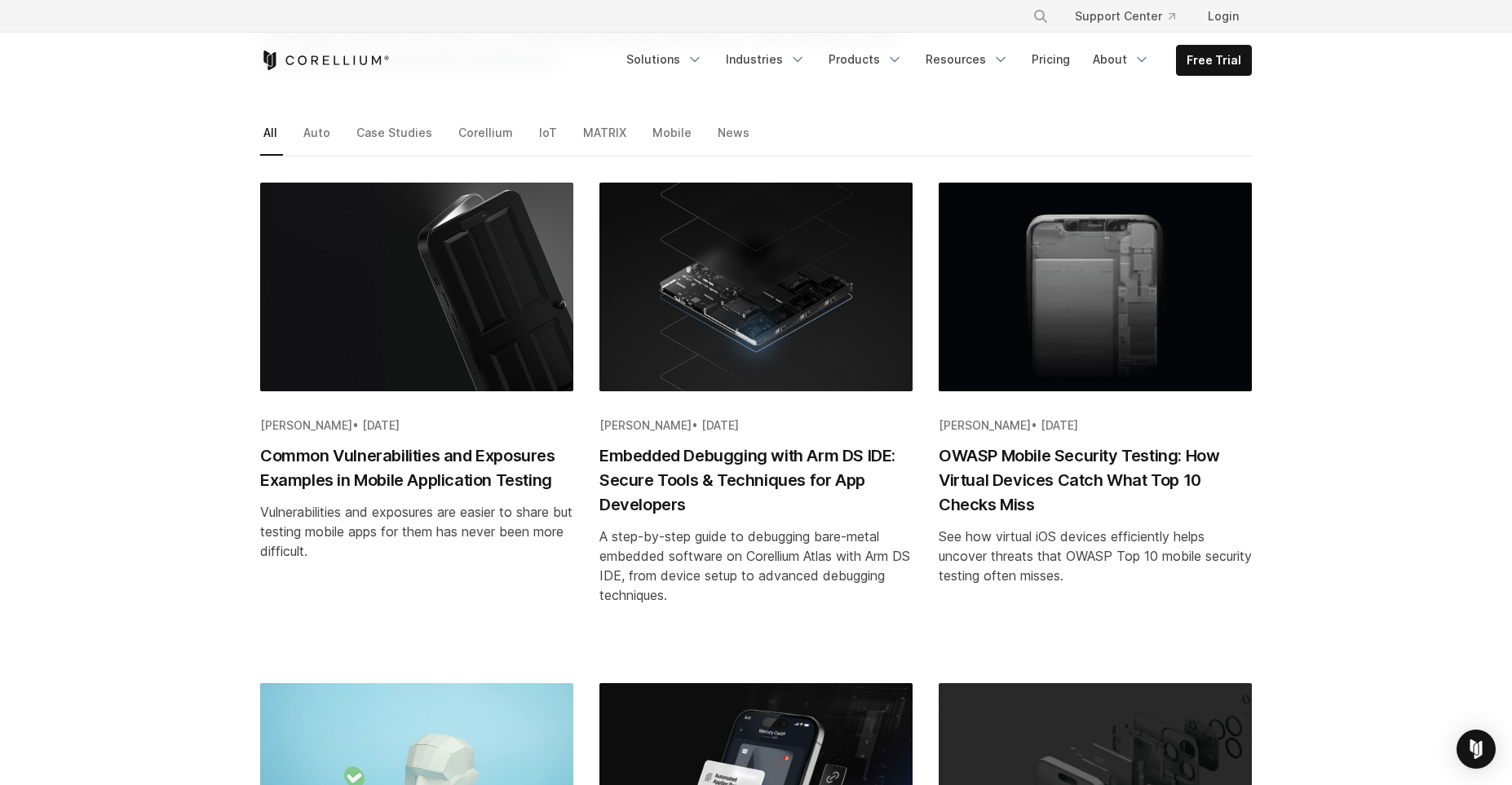
click at [1013, 465] on h2 "OWASP Mobile Security Testing: How Virtual Devices Catch What Top 10 Checks Miss" at bounding box center [1095, 480] width 313 height 73
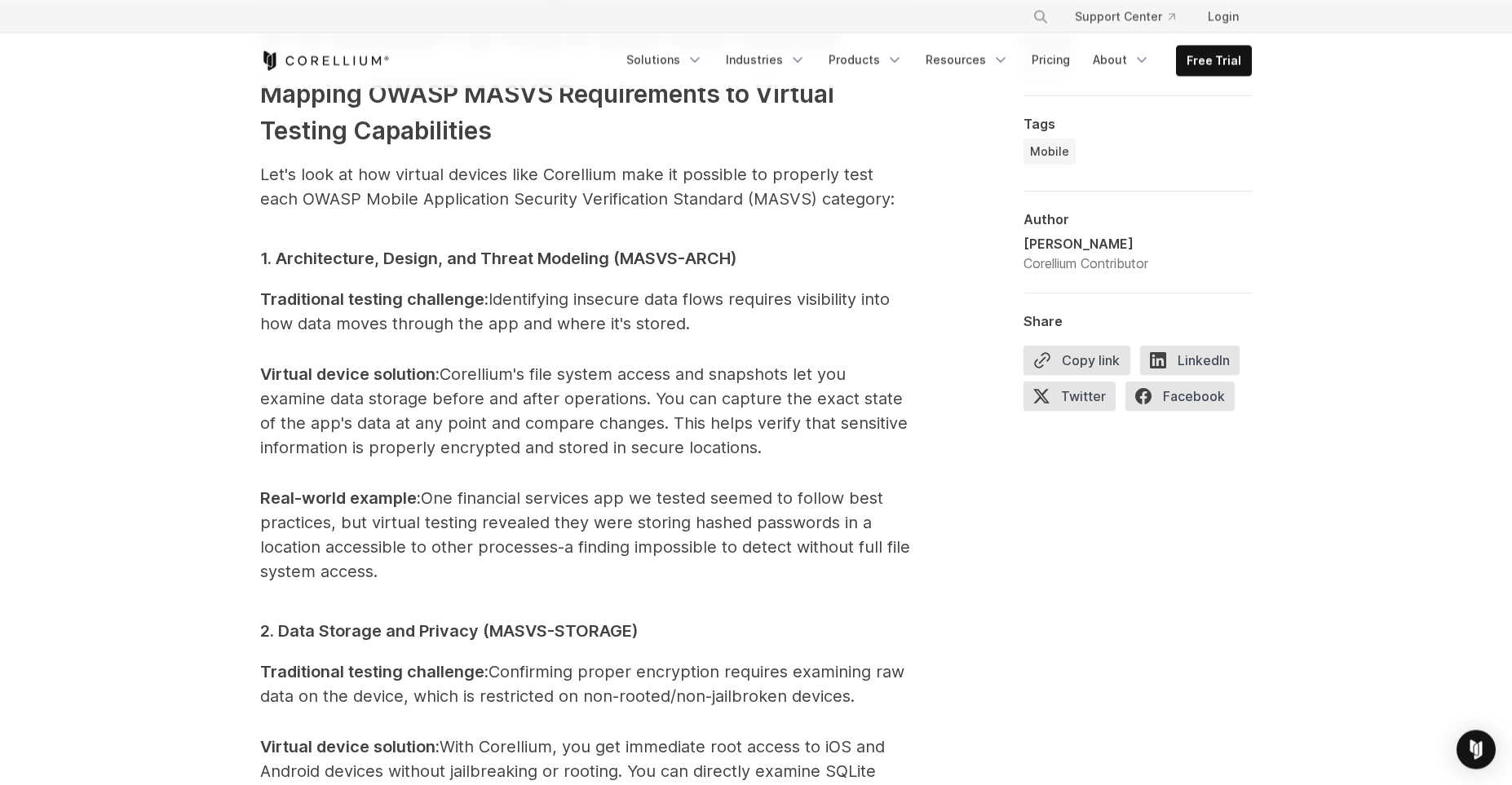
scroll to position [2025, 0]
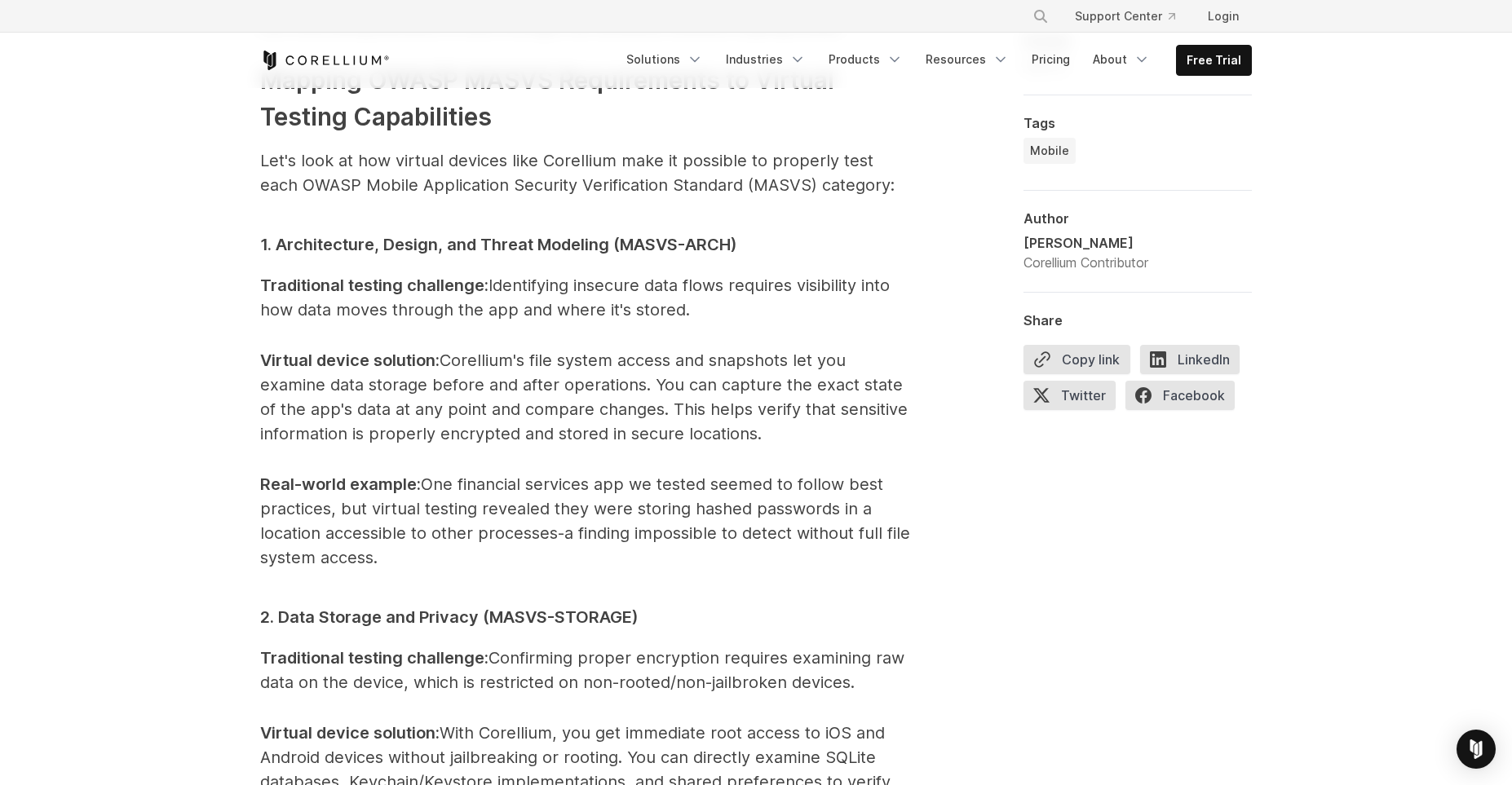
drag, startPoint x: 382, startPoint y: 561, endPoint x: 250, endPoint y: 226, distance: 360.1
drag, startPoint x: 262, startPoint y: 241, endPoint x: 468, endPoint y: 580, distance: 396.7
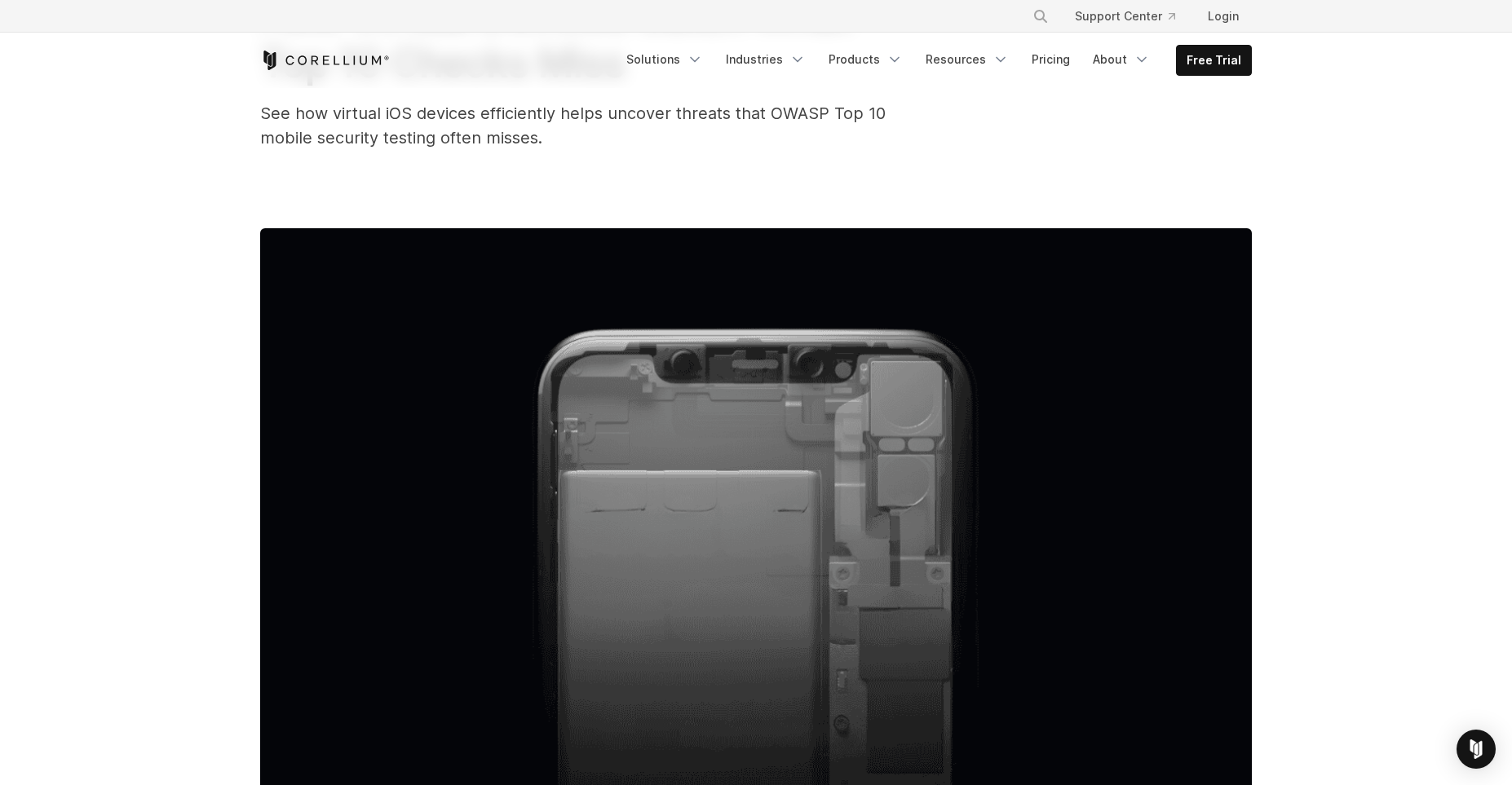
scroll to position [0, 0]
